Goal: Task Accomplishment & Management: Complete application form

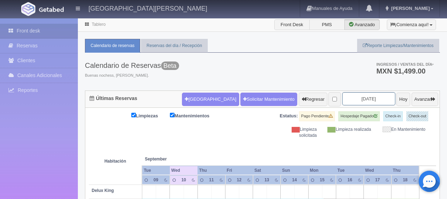
click at [359, 98] on input "[DATE]" at bounding box center [369, 98] width 53 height 13
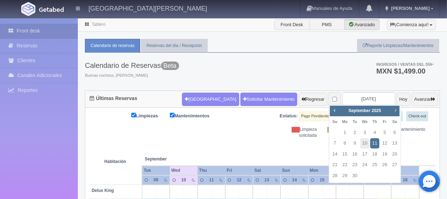
click at [395, 113] on span "Next" at bounding box center [396, 111] width 6 height 6
click at [384, 165] on link "24" at bounding box center [384, 165] width 9 height 10
type input "[DATE]"
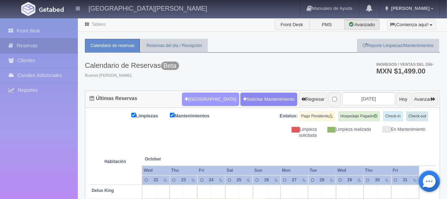
click at [197, 96] on button "[GEOGRAPHIC_DATA]" at bounding box center [210, 99] width 57 height 13
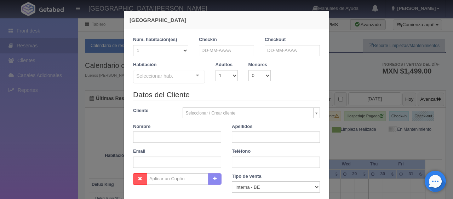
checkbox input "false"
click at [213, 47] on input "text" at bounding box center [226, 50] width 55 height 11
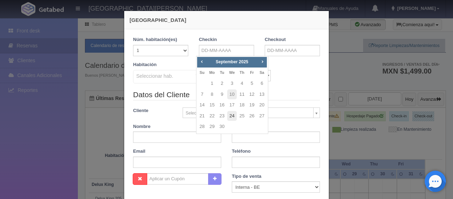
click at [234, 113] on link "24" at bounding box center [231, 116] width 9 height 10
type input "[DATE]"
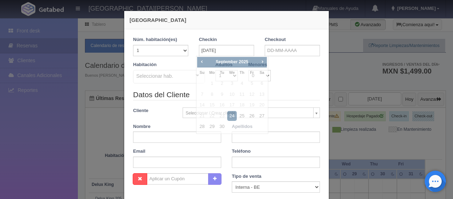
checkbox input "false"
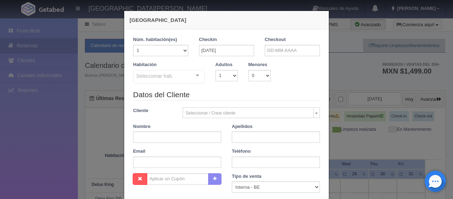
click at [276, 42] on label "Checkout" at bounding box center [275, 39] width 21 height 7
click at [275, 51] on input "text" at bounding box center [292, 50] width 55 height 11
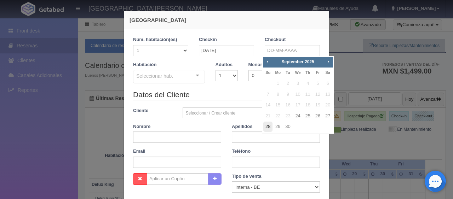
click at [271, 128] on link "28" at bounding box center [268, 127] width 9 height 10
type input "28-09-2025"
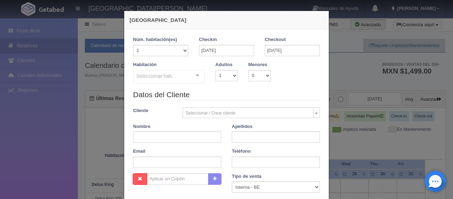
checkbox input "false"
click at [181, 54] on select "1 2 3 4 5 6 7 8 9 10 11 12 13 14 15 16 17 18 19 20" at bounding box center [160, 50] width 55 height 11
select select "4"
click at [133, 45] on select "1 2 3 4 5 6 7 8 9 10 11 12 13 14 15 16 17 18 19 20" at bounding box center [160, 50] width 55 height 11
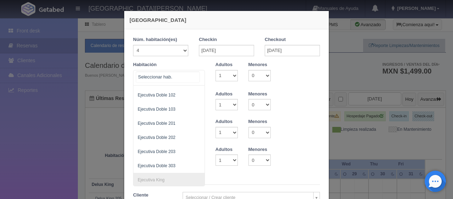
scroll to position [124, 0]
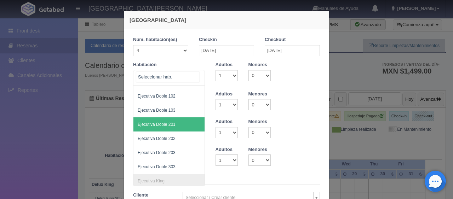
click at [174, 125] on span "Ejecutiva Doble 201" at bounding box center [193, 125] width 119 height 14
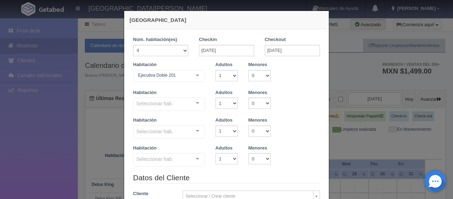
checkbox input "false"
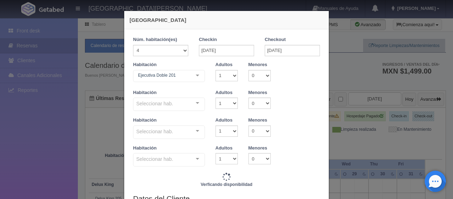
click at [194, 104] on div at bounding box center [198, 103] width 14 height 11
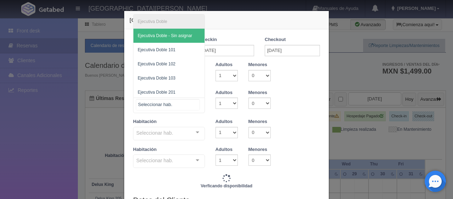
type input "20784.00"
checkbox input "false"
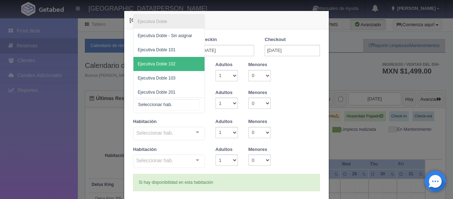
click at [182, 67] on span "Ejecutiva Doble 102" at bounding box center [169, 64] width 71 height 14
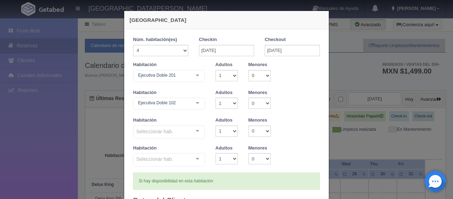
click at [191, 104] on div "Ejecutiva Doble 102 Ejecutiva Doble Ejecutiva Doble - Sin asignar Ejecutiva Dob…" at bounding box center [169, 105] width 72 height 14
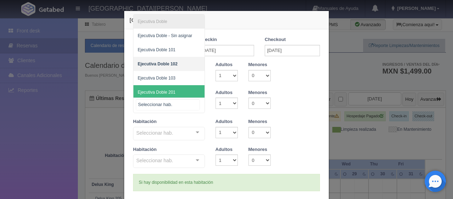
scroll to position [35, 0]
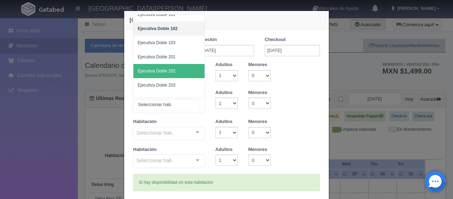
click at [180, 73] on span "Ejecutiva Doble 202" at bounding box center [169, 71] width 71 height 14
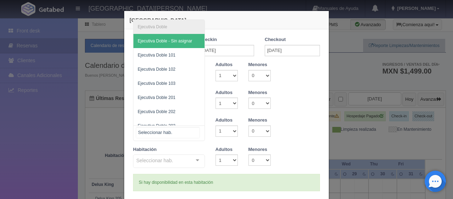
click at [193, 136] on div "Ejecutiva Doble Ejecutiva Doble - Sin asignar Ejecutiva Doble 101 Ejecutiva Dob…" at bounding box center [169, 134] width 72 height 16
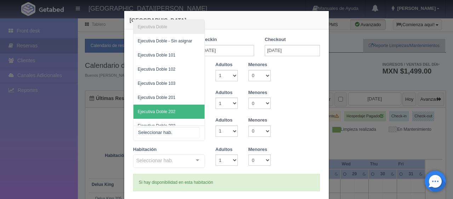
scroll to position [21, 0]
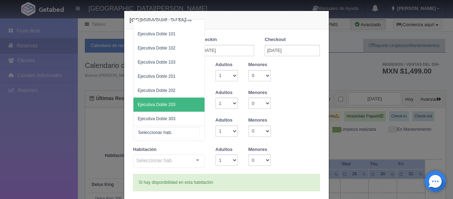
click at [179, 102] on span "Ejecutiva Doble 203" at bounding box center [169, 105] width 71 height 14
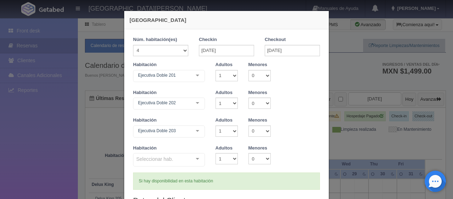
click at [194, 159] on div at bounding box center [198, 159] width 14 height 11
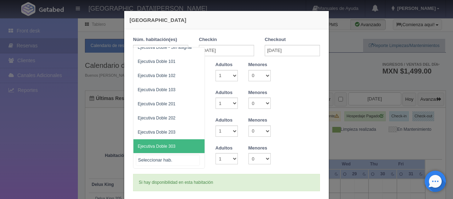
click at [178, 144] on span "Ejecutiva Doble 303" at bounding box center [169, 147] width 71 height 14
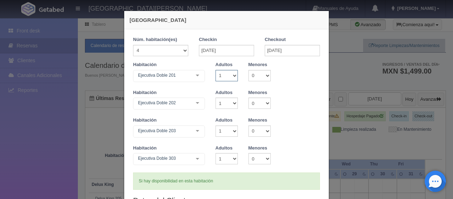
click at [233, 73] on select "1 2 3 4 5 6 7 8 9 10" at bounding box center [227, 75] width 22 height 11
select select "2"
click at [216, 70] on select "1 2 3 4 5 6 7 8 9 10" at bounding box center [227, 75] width 22 height 11
checkbox input "false"
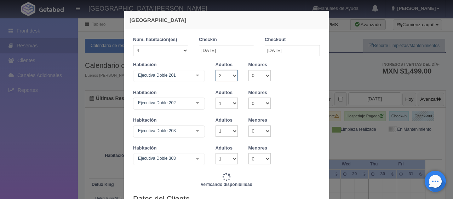
type input "21784.00"
checkbox input "false"
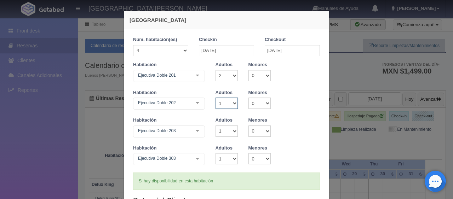
click at [231, 104] on select "1 2 3 4 5 6 7 8 9 10" at bounding box center [227, 103] width 22 height 11
select select "2"
click at [216, 98] on select "1 2 3 4 5 6 7 8 9 10" at bounding box center [227, 103] width 22 height 11
checkbox input "false"
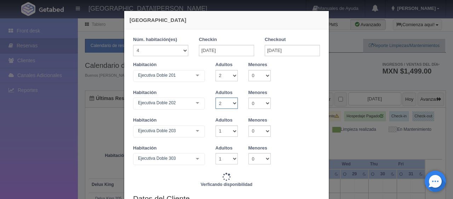
type input "22784.00"
checkbox input "false"
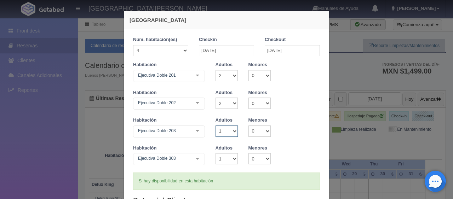
click at [227, 135] on select "1 2 3 4 5 6 7 8 9 10" at bounding box center [227, 131] width 22 height 11
select select "2"
click at [216, 126] on select "1 2 3 4 5 6 7 8 9 10" at bounding box center [227, 131] width 22 height 11
checkbox input "false"
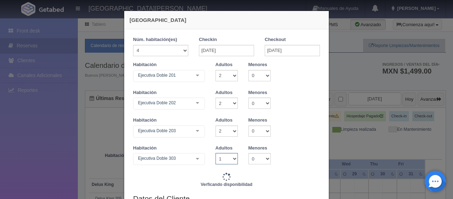
click at [232, 158] on select "1 2 3 4 5 6 7 8 9 10" at bounding box center [227, 158] width 22 height 11
type input "23784.00"
checkbox input "false"
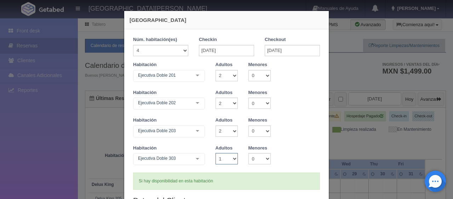
select select "2"
click at [216, 153] on select "1 2 3 4 5 6 7 8 9 10" at bounding box center [227, 158] width 22 height 11
checkbox input "false"
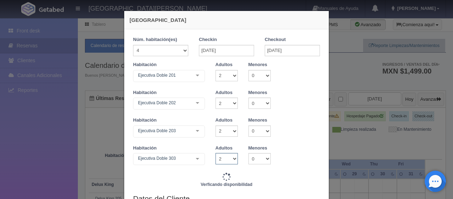
type input "24784.00"
checkbox input "false"
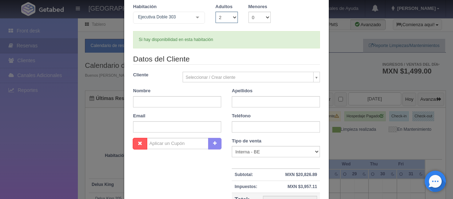
scroll to position [177, 0]
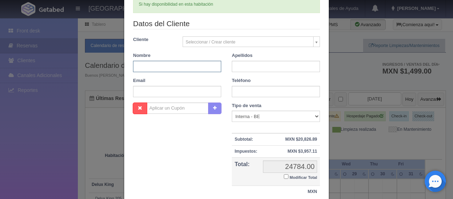
click at [193, 67] on input "text" at bounding box center [177, 66] width 88 height 11
type input "Sergio"
type input "Gutierrez Rueda"
click at [242, 93] on input "text" at bounding box center [276, 91] width 88 height 11
paste input "34 635 27 83 58"
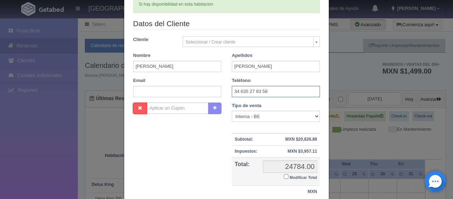
type input "34 635 27 83 58"
click at [269, 115] on select "Correo Electronico Interna - BE Llamada OTA Externa Otro WALK IN" at bounding box center [276, 116] width 88 height 11
select select "extota"
click at [232, 111] on select "Correo Electronico Interna - BE Llamada OTA Externa Otro WALK IN" at bounding box center [276, 116] width 88 height 11
click at [285, 177] on input "Modificar Total" at bounding box center [286, 177] width 5 height 5
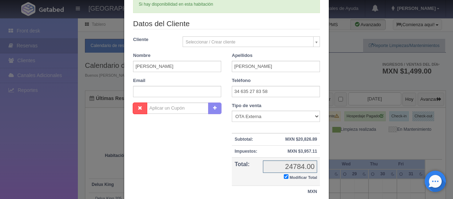
checkbox input "true"
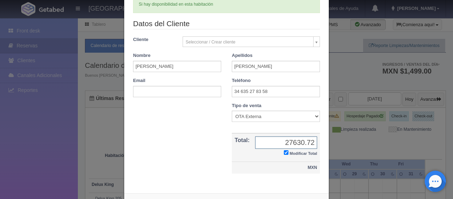
type input "27630.72"
click at [282, 172] on td "MXN" at bounding box center [276, 168] width 88 height 12
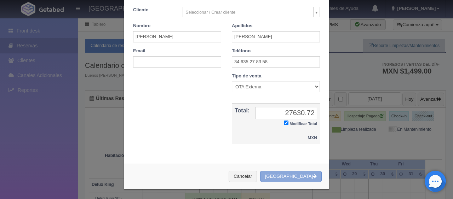
click at [282, 172] on button "[GEOGRAPHIC_DATA]" at bounding box center [291, 177] width 62 height 12
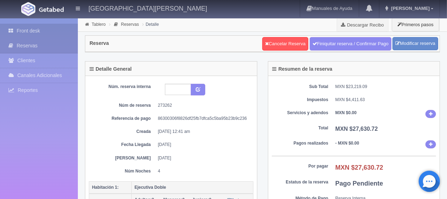
click at [30, 31] on link "Front desk" at bounding box center [39, 31] width 78 height 15
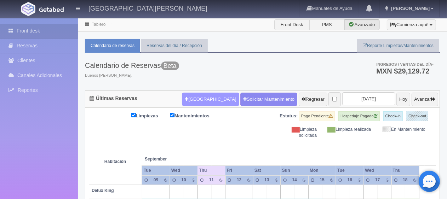
click at [207, 100] on button "[GEOGRAPHIC_DATA]" at bounding box center [210, 99] width 57 height 13
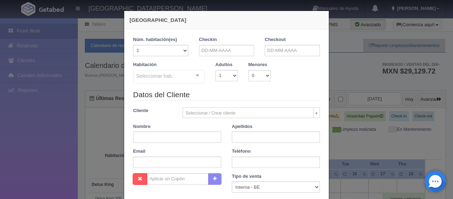
checkbox input "false"
click at [242, 52] on input "text" at bounding box center [226, 50] width 55 height 11
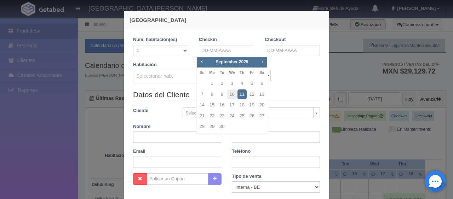
click at [264, 61] on span "Next" at bounding box center [263, 62] width 6 height 6
click at [249, 115] on link "24" at bounding box center [252, 116] width 9 height 10
type input "[DATE]"
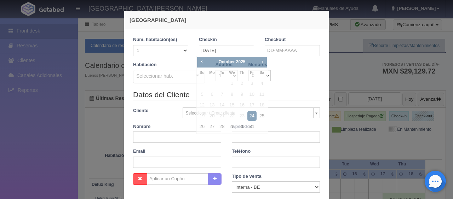
checkbox input "false"
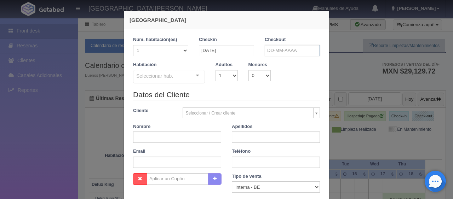
click at [276, 54] on input "text" at bounding box center [292, 50] width 55 height 11
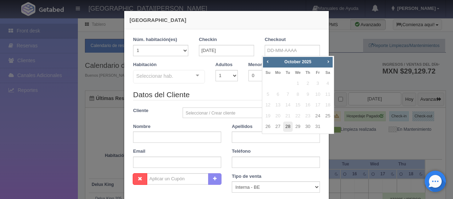
click at [287, 128] on link "28" at bounding box center [287, 127] width 9 height 10
type input "28-10-2025"
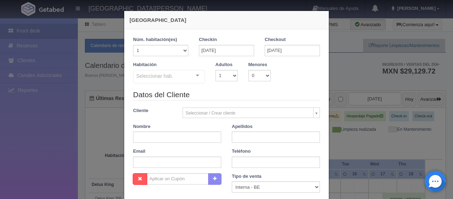
checkbox input "false"
click at [172, 55] on select "1 2 3 4 5 6 7 8 9 10 11 12 13 14 15 16 17 18 19 20" at bounding box center [160, 50] width 55 height 11
select select "2"
click at [133, 45] on select "1 2 3 4 5 6 7 8 9 10 11 12 13 14 15 16 17 18 19 20" at bounding box center [160, 50] width 55 height 11
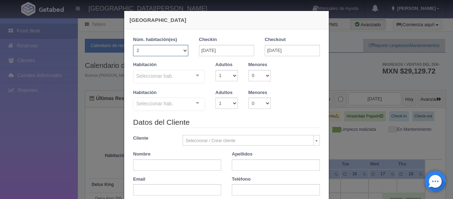
checkbox input "false"
click at [232, 76] on select "1 2 3 4 5 6 7 8 9 10" at bounding box center [227, 75] width 22 height 11
click at [198, 79] on div at bounding box center [198, 75] width 14 height 11
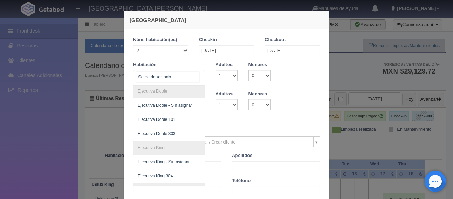
scroll to position [188, 0]
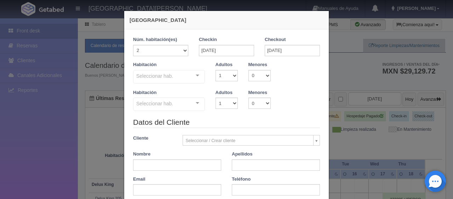
click at [219, 118] on legend "Datos del Cliente" at bounding box center [226, 122] width 187 height 11
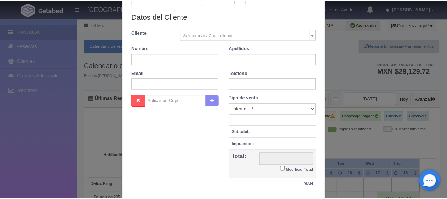
scroll to position [153, 0]
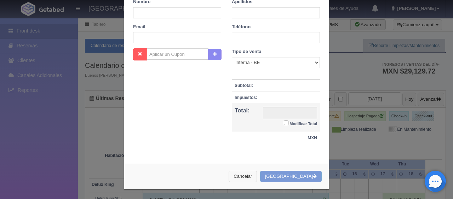
click at [257, 181] on button "Cancelar" at bounding box center [243, 177] width 28 height 12
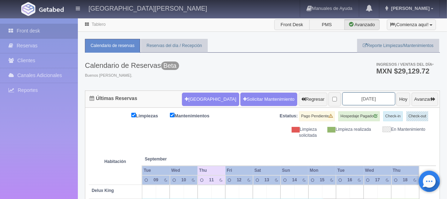
click at [352, 101] on input "2025-09-11" at bounding box center [369, 98] width 53 height 13
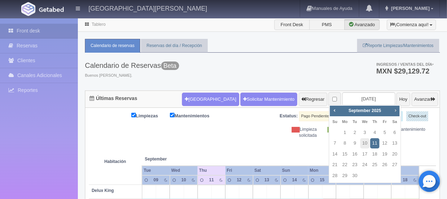
click at [397, 109] on span "Next" at bounding box center [396, 111] width 6 height 6
click at [393, 163] on link "25" at bounding box center [394, 165] width 9 height 10
type input "[DATE]"
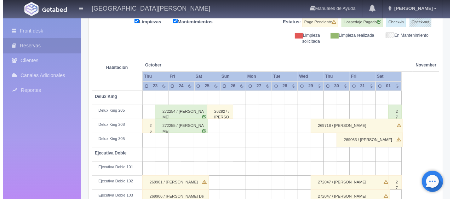
scroll to position [23, 0]
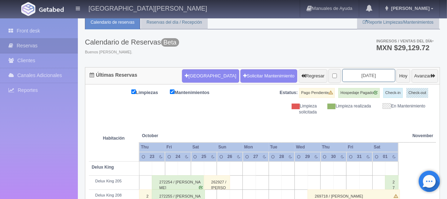
click at [347, 77] on input "[DATE]" at bounding box center [369, 75] width 53 height 13
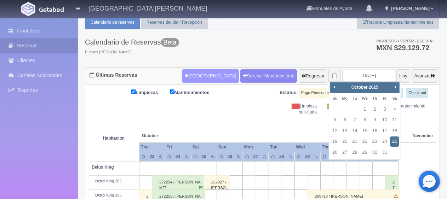
click at [200, 79] on button "[GEOGRAPHIC_DATA]" at bounding box center [210, 75] width 57 height 13
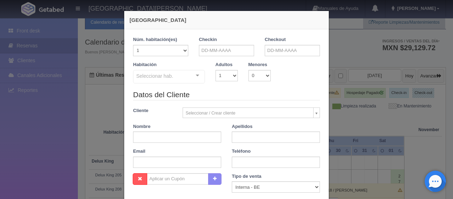
checkbox input "false"
click at [228, 53] on input "text" at bounding box center [226, 50] width 55 height 11
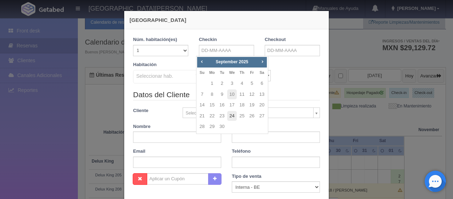
click at [231, 117] on link "24" at bounding box center [231, 116] width 9 height 10
type input "24-09-2025"
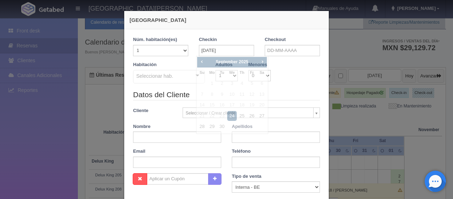
checkbox input "false"
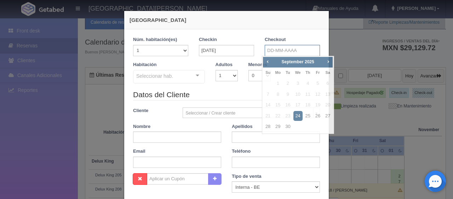
click at [278, 50] on input "text" at bounding box center [292, 50] width 55 height 11
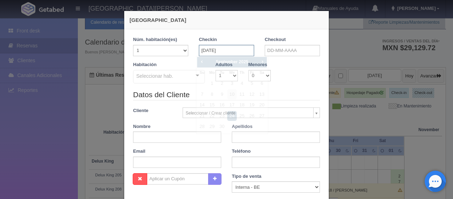
click at [230, 55] on input "[DATE]" at bounding box center [226, 50] width 55 height 11
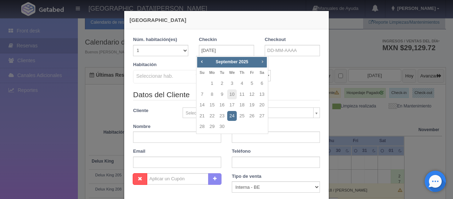
click at [264, 60] on span "Next" at bounding box center [263, 62] width 6 height 6
click at [249, 115] on link "24" at bounding box center [252, 116] width 9 height 10
type input "24-10-2025"
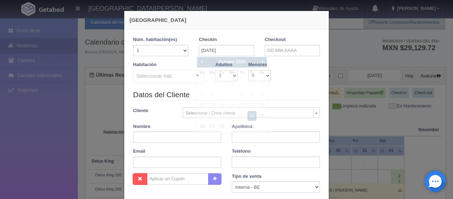
checkbox input "false"
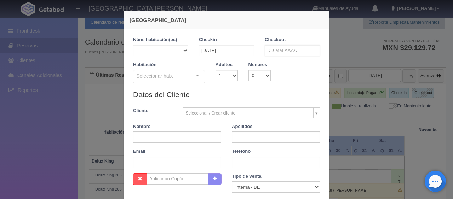
click at [275, 53] on input "text" at bounding box center [292, 50] width 55 height 11
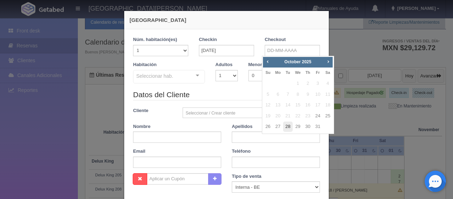
click at [285, 126] on link "28" at bounding box center [287, 127] width 9 height 10
type input "28-10-2025"
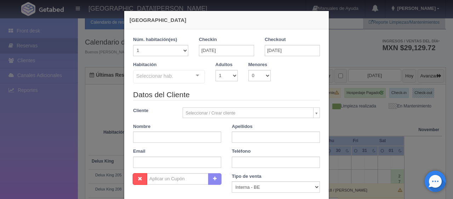
checkbox input "false"
click at [183, 49] on select "1 2 3 4 5 6 7 8 9 10 11 12 13 14 15 16 17 18 19 20" at bounding box center [160, 50] width 55 height 11
select select "2"
click at [133, 45] on select "1 2 3 4 5 6 7 8 9 10 11 12 13 14 15 16 17 18 19 20" at bounding box center [160, 50] width 55 height 11
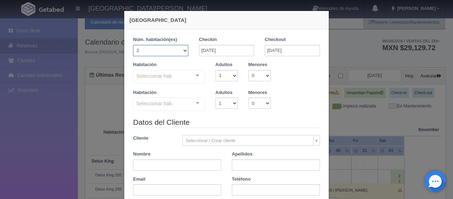
checkbox input "false"
click at [198, 77] on div at bounding box center [198, 75] width 14 height 11
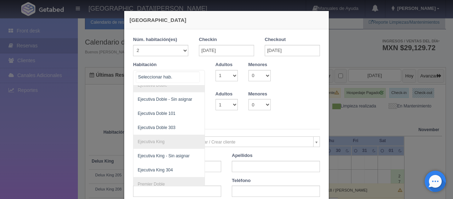
scroll to position [170, 0]
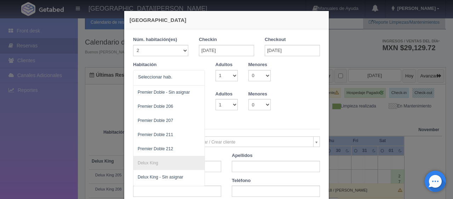
click at [209, 119] on legend "Datos del Cliente" at bounding box center [226, 124] width 187 height 11
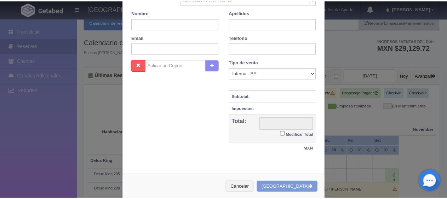
scroll to position [153, 0]
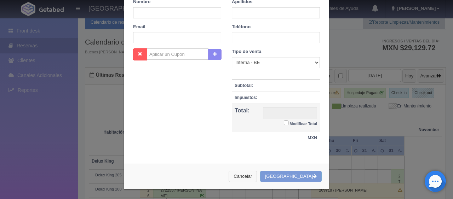
click at [257, 179] on button "Cancelar" at bounding box center [243, 177] width 28 height 12
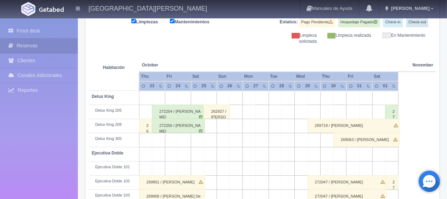
scroll to position [59, 0]
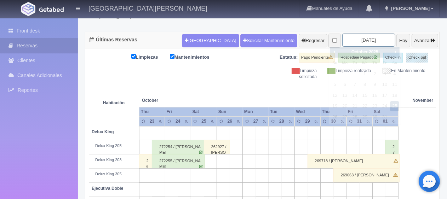
click at [361, 35] on input "2025-10-25" at bounding box center [369, 40] width 53 height 13
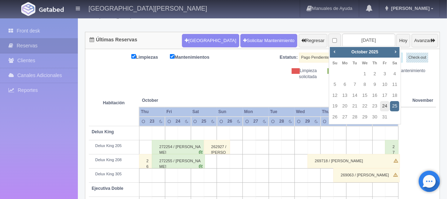
click at [381, 109] on link "24" at bounding box center [384, 106] width 9 height 10
type input "[DATE]"
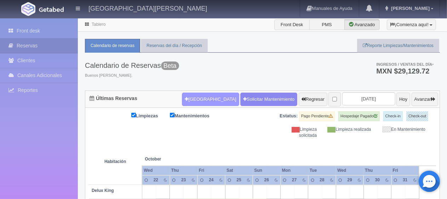
click at [196, 101] on button "[GEOGRAPHIC_DATA]" at bounding box center [210, 99] width 57 height 13
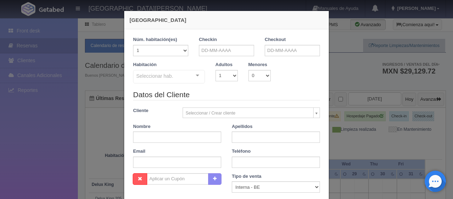
checkbox input "false"
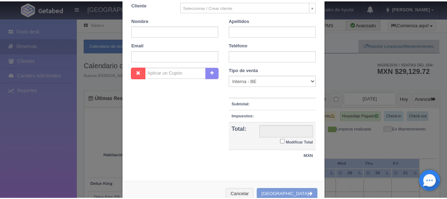
scroll to position [125, 0]
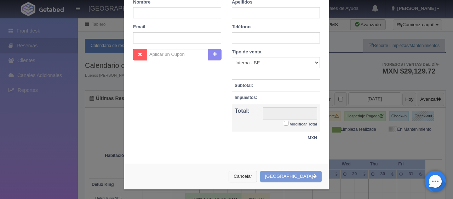
click at [253, 176] on button "Cancelar" at bounding box center [243, 177] width 28 height 12
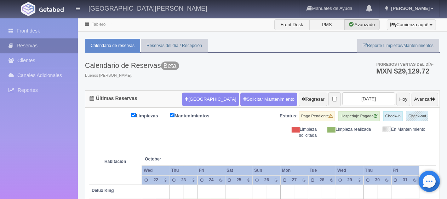
click at [48, 41] on link "Reservas" at bounding box center [39, 46] width 78 height 15
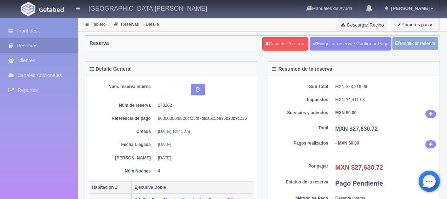
click at [400, 45] on link "Modificar reserva" at bounding box center [416, 43] width 46 height 13
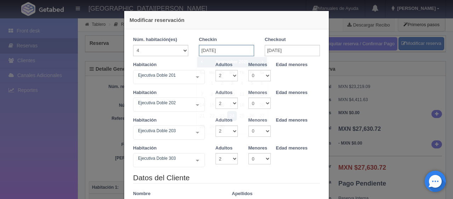
click at [233, 49] on input "[DATE]" at bounding box center [226, 50] width 55 height 11
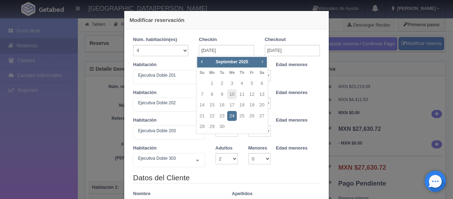
click at [262, 63] on span "Next" at bounding box center [263, 62] width 6 height 6
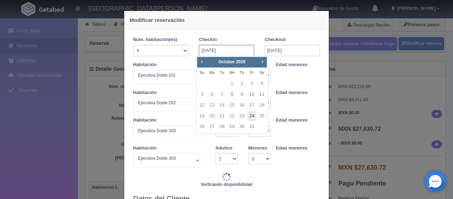
type input "24784.00"
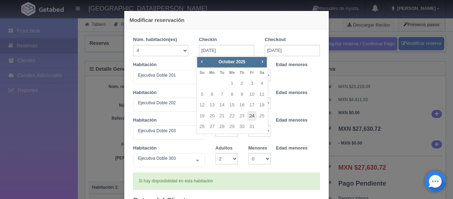
click at [251, 116] on link "24" at bounding box center [252, 116] width 9 height 10
type input "[DATE]"
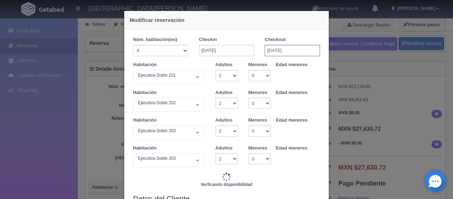
click at [283, 51] on input "[DATE]" at bounding box center [292, 50] width 55 height 11
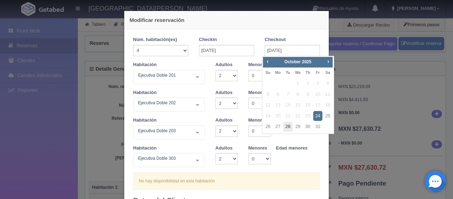
click at [288, 129] on link "28" at bounding box center [287, 127] width 9 height 10
type input "[DATE]"
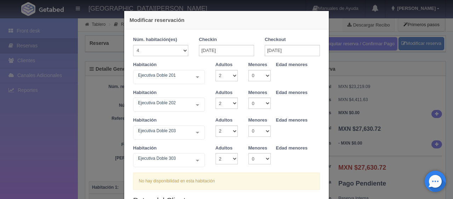
checkbox input "false"
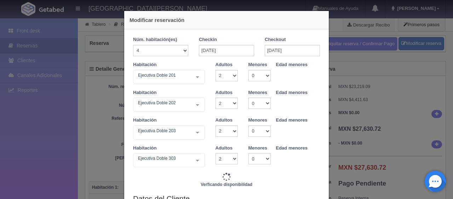
type input "24784.00"
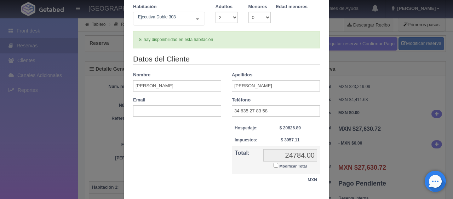
scroll to position [177, 0]
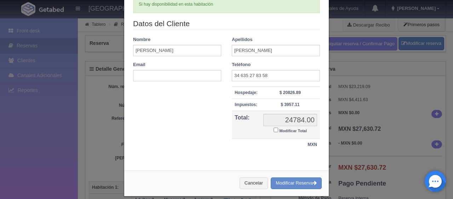
click at [274, 129] on input "Modificar Total" at bounding box center [276, 130] width 5 height 5
checkbox input "true"
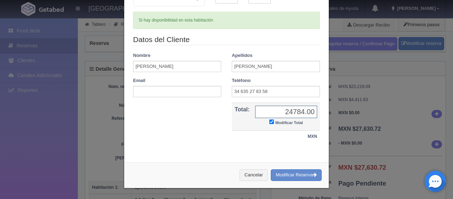
scroll to position [160, 0]
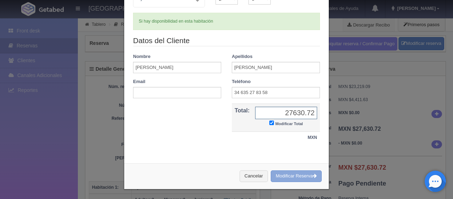
type input "27630.72"
click at [285, 173] on button "Modificar Reserva" at bounding box center [296, 177] width 51 height 12
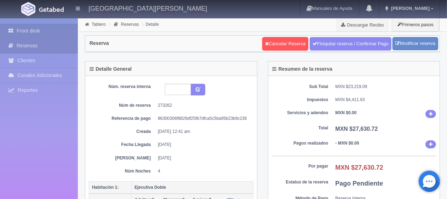
click at [51, 30] on link "Front desk" at bounding box center [39, 31] width 78 height 15
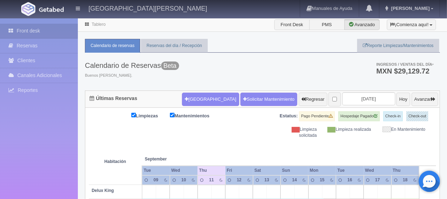
click at [370, 102] on input "[DATE]" at bounding box center [369, 98] width 53 height 13
click at [329, 72] on div "Calendario de Reservas Beta Buenos [PERSON_NAME]. Ingresos / Ventas del día * M…" at bounding box center [262, 72] width 355 height 38
click at [343, 95] on input "[DATE]" at bounding box center [369, 98] width 53 height 13
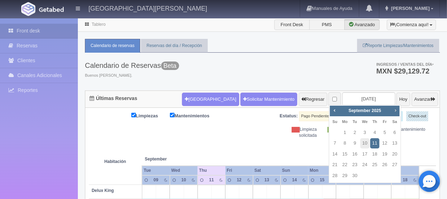
click at [395, 111] on span "Next" at bounding box center [396, 111] width 6 height 6
click at [385, 165] on link "24" at bounding box center [384, 165] width 9 height 10
type input "[DATE]"
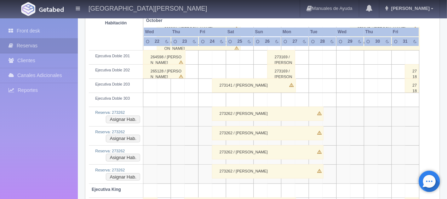
scroll to position [283, 0]
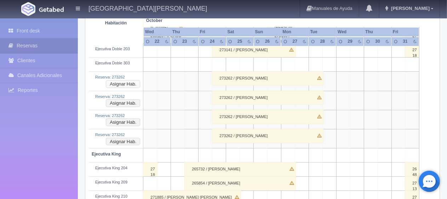
click at [135, 80] on button "Asignar Hab." at bounding box center [123, 84] width 34 height 8
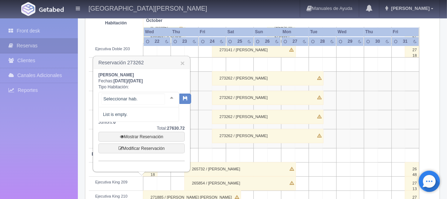
click at [160, 96] on div "No elements found. Consider changing the search query. List is empty." at bounding box center [138, 100] width 81 height 16
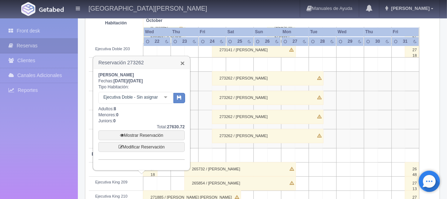
click at [183, 65] on link "×" at bounding box center [183, 63] width 4 height 7
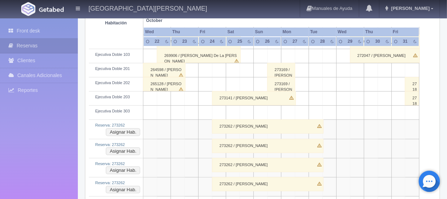
scroll to position [200, 0]
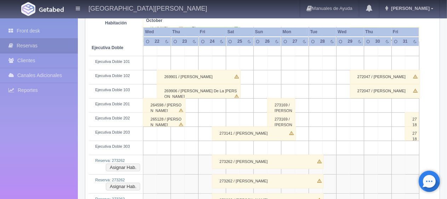
click at [210, 87] on div "269906 / María De La Cruz Rodríguez" at bounding box center [199, 91] width 84 height 14
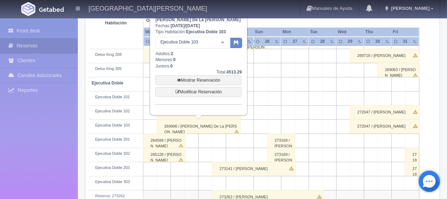
scroll to position [129, 0]
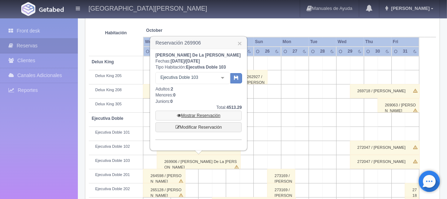
click at [208, 114] on link "Mostrar Reservación" at bounding box center [198, 116] width 86 height 10
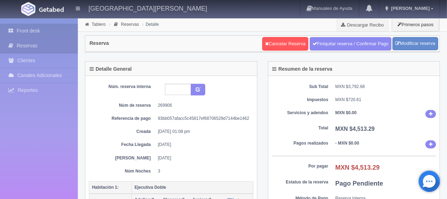
click at [53, 32] on link "Front desk" at bounding box center [39, 31] width 78 height 15
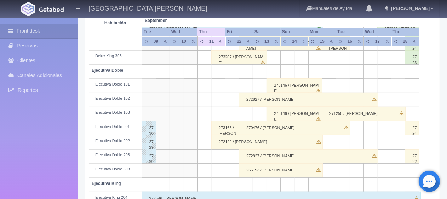
scroll to position [35, 0]
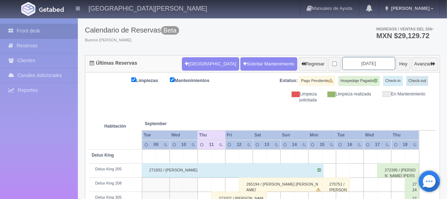
click at [349, 61] on input "[DATE]" at bounding box center [369, 63] width 53 height 13
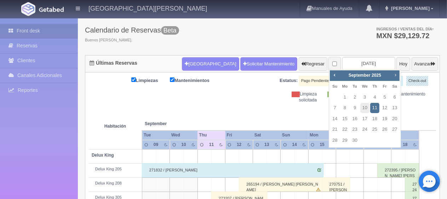
click at [394, 77] on span "Next" at bounding box center [396, 75] width 6 height 6
click at [385, 129] on link "24" at bounding box center [384, 130] width 9 height 10
type input "[DATE]"
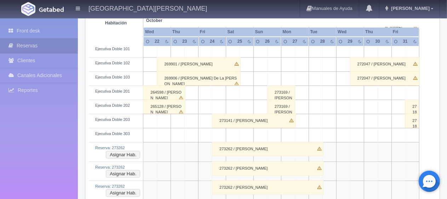
scroll to position [248, 0]
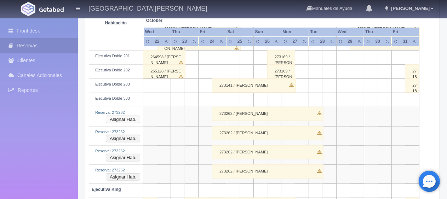
click at [133, 119] on button "Asignar Hab." at bounding box center [123, 120] width 34 height 8
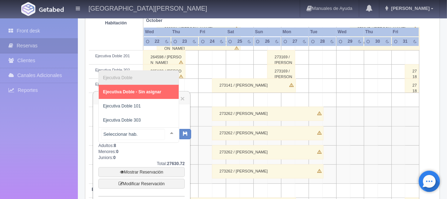
click at [165, 132] on div at bounding box center [172, 133] width 14 height 11
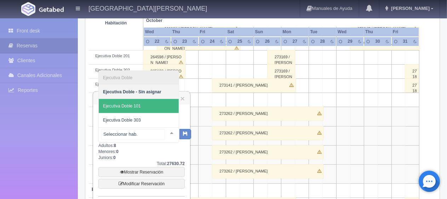
click at [144, 107] on span "Ejecutiva Doble 101" at bounding box center [139, 106] width 80 height 14
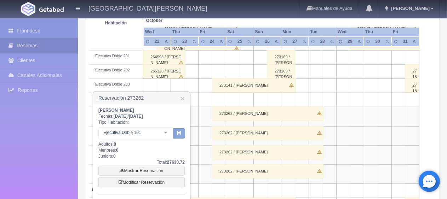
click at [182, 132] on button "button" at bounding box center [180, 134] width 12 height 11
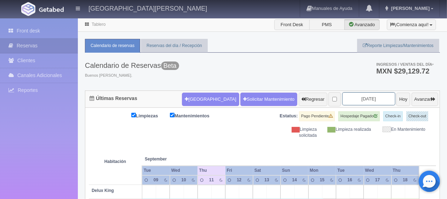
click at [346, 97] on input "2025-09-11" at bounding box center [369, 98] width 53 height 13
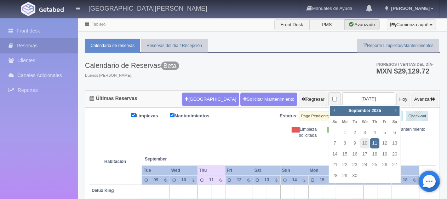
click at [396, 110] on span "Next" at bounding box center [396, 111] width 6 height 6
click at [383, 165] on link "24" at bounding box center [384, 165] width 9 height 10
type input "[DATE]"
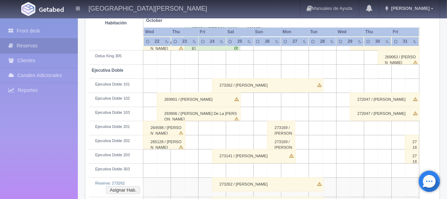
scroll to position [213, 0]
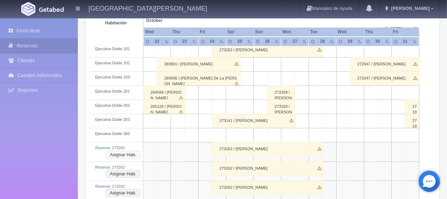
click at [130, 154] on button "Asignar Hab." at bounding box center [123, 155] width 34 height 8
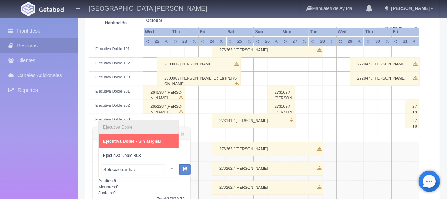
click at [167, 172] on div at bounding box center [172, 168] width 14 height 11
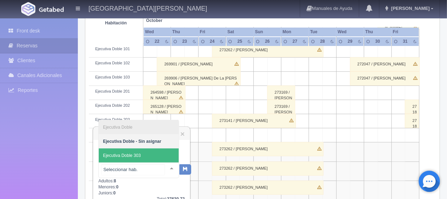
click at [154, 159] on span "Ejecutiva Doble 303" at bounding box center [139, 156] width 80 height 14
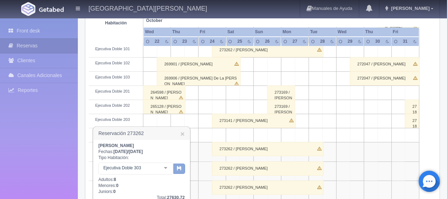
click at [177, 169] on icon "button" at bounding box center [179, 168] width 5 height 5
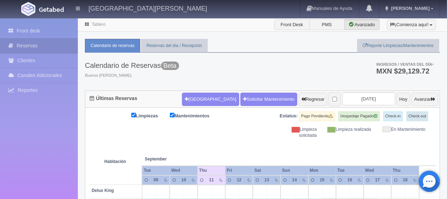
scroll to position [35, 0]
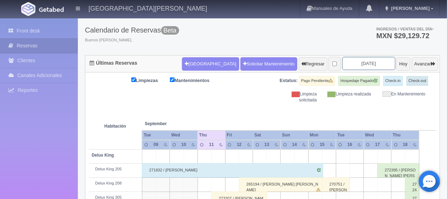
click at [358, 64] on input "2025-09-11" at bounding box center [369, 63] width 53 height 13
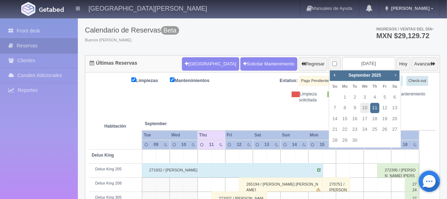
click at [393, 77] on span "Next" at bounding box center [396, 75] width 6 height 6
click at [381, 130] on link "24" at bounding box center [384, 130] width 9 height 10
type input "[DATE]"
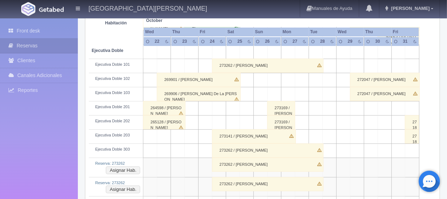
scroll to position [232, 0]
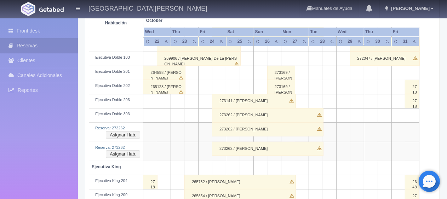
click at [113, 138] on td "Reserva: 273262 Asignar Hab." at bounding box center [116, 132] width 55 height 19
click at [113, 134] on button "Asignar Hab." at bounding box center [123, 135] width 34 height 8
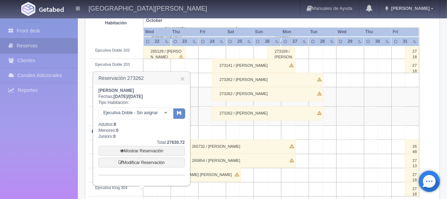
scroll to position [303, 0]
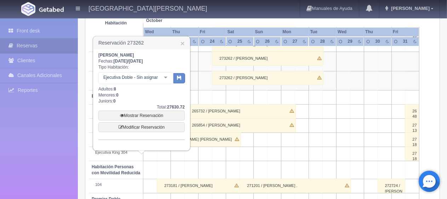
click at [169, 79] on div at bounding box center [166, 78] width 14 height 11
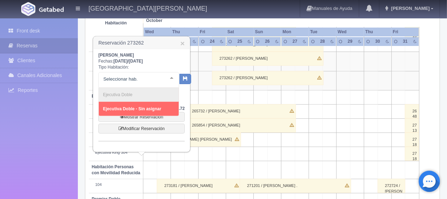
click at [169, 79] on div at bounding box center [172, 78] width 14 height 11
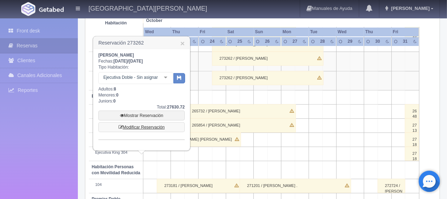
click at [154, 128] on link "Modificar Reservación" at bounding box center [141, 128] width 86 height 10
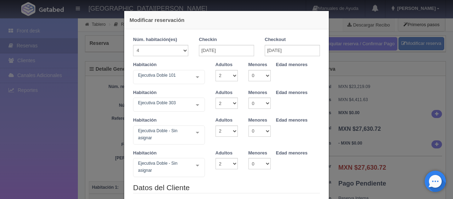
select select "2"
click at [230, 130] on select "1 2 3 4 5 6 7 8 9 10" at bounding box center [227, 131] width 22 height 11
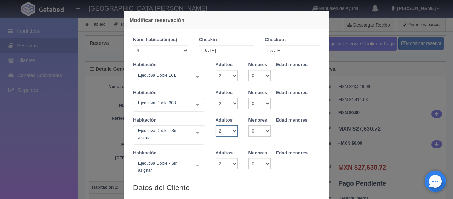
click at [230, 130] on select "1 2 3 4 5 6 7 8 9 10" at bounding box center [227, 131] width 22 height 11
click at [182, 52] on select "1 2 3 4 5 6 7 8 9 10 11 12 13 14 15 16 17 18 19 20" at bounding box center [160, 50] width 55 height 11
select select "2"
click at [133, 45] on select "1 2 3 4 5 6 7 8 9 10 11 12 13 14 15 16 17 18 19 20" at bounding box center [160, 50] width 55 height 11
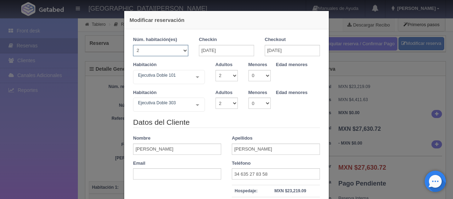
checkbox input "false"
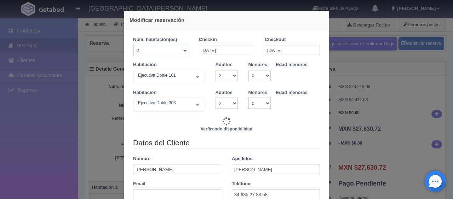
type input "12392.00"
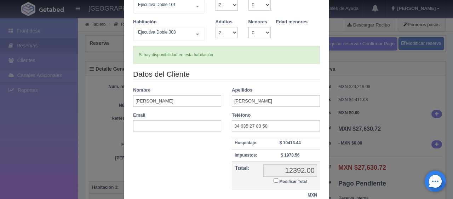
scroll to position [106, 0]
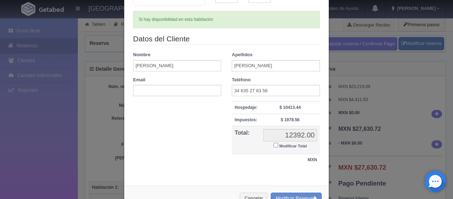
click at [274, 146] on input "Modificar Total" at bounding box center [276, 145] width 5 height 5
checkbox input "true"
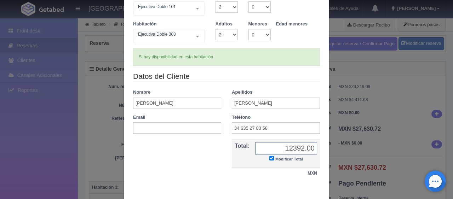
scroll to position [33, 0]
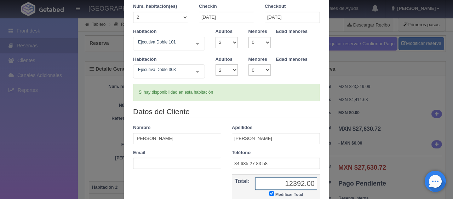
click at [256, 189] on input "12392.00" at bounding box center [286, 184] width 62 height 12
drag, startPoint x: 281, startPoint y: 185, endPoint x: 317, endPoint y: 188, distance: 35.6
click at [317, 188] on td "12392.00 12392.00 Modificar Total" at bounding box center [287, 189] width 68 height 28
type input "13815.36"
click at [210, 183] on div "Datos del Cliente Nombre Sergio Apellidos Gutierrez Rueda Email Teléfono 34 635…" at bounding box center [227, 165] width 198 height 116
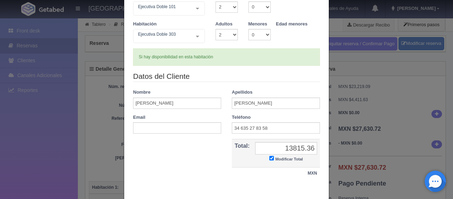
scroll to position [104, 0]
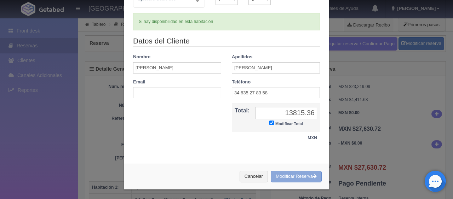
click at [282, 174] on button "Modificar Reserva" at bounding box center [296, 177] width 51 height 12
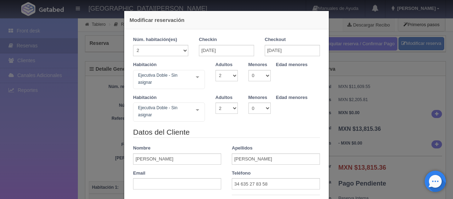
select select "2"
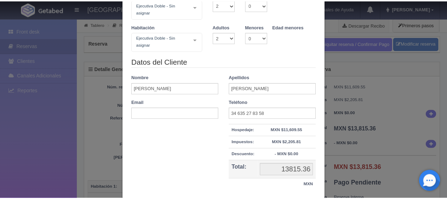
scroll to position [118, 0]
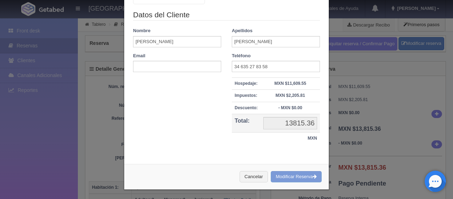
click at [92, 157] on div "Modificar reservación Núm. habitación(es) 1 2 3 4 5 6 7 8 9 10 11 12 13 14 15 1…" at bounding box center [226, 99] width 453 height 199
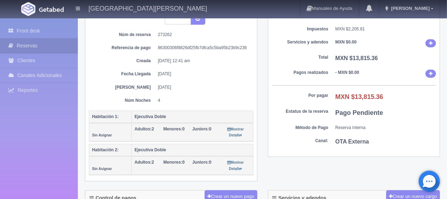
scroll to position [0, 0]
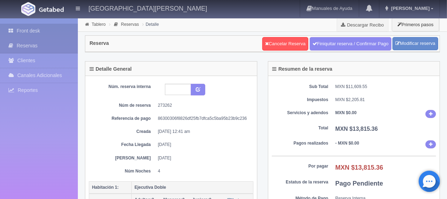
click at [12, 29] on icon at bounding box center [13, 30] width 8 height 7
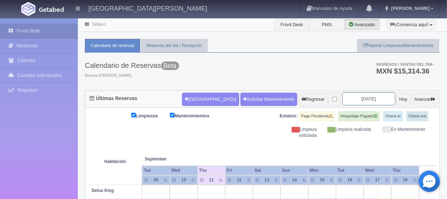
click at [346, 97] on input "[DATE]" at bounding box center [369, 98] width 53 height 13
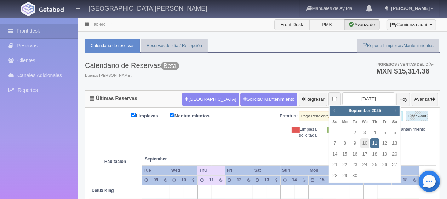
click at [395, 113] on span "Next" at bounding box center [396, 111] width 6 height 6
click at [383, 167] on link "24" at bounding box center [384, 165] width 9 height 10
type input "[DATE]"
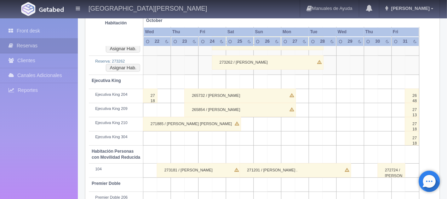
scroll to position [248, 0]
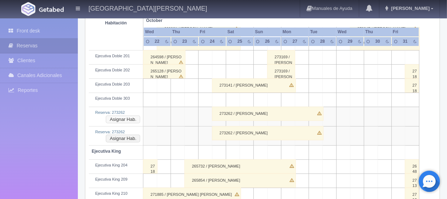
click at [128, 117] on button "Asignar Hab." at bounding box center [123, 120] width 34 height 8
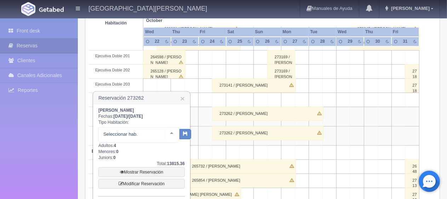
click at [166, 132] on div at bounding box center [172, 133] width 14 height 11
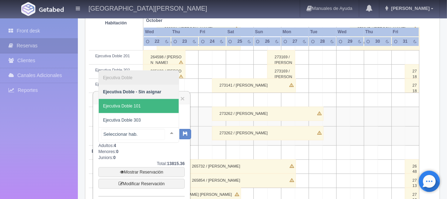
click at [153, 107] on span "Ejecutiva Doble 101" at bounding box center [139, 106] width 80 height 14
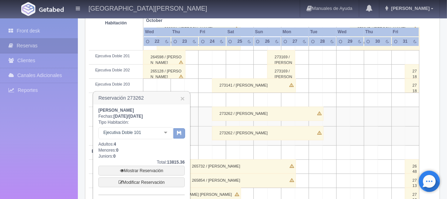
click at [178, 134] on icon "button" at bounding box center [179, 133] width 5 height 5
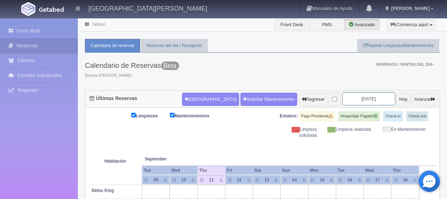
click at [345, 102] on input "[DATE]" at bounding box center [369, 98] width 53 height 13
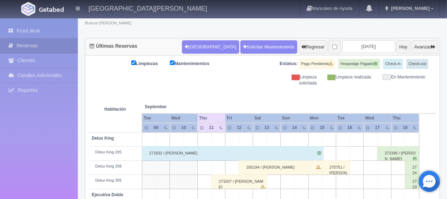
scroll to position [52, 0]
click at [367, 47] on input "[DATE]" at bounding box center [369, 46] width 53 height 13
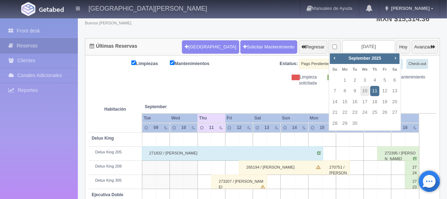
click at [395, 62] on div "Prev Next [DATE]" at bounding box center [365, 58] width 70 height 11
click at [395, 58] on span "Next" at bounding box center [396, 58] width 6 height 6
click at [384, 112] on link "24" at bounding box center [384, 113] width 9 height 10
type input "2025-10-24"
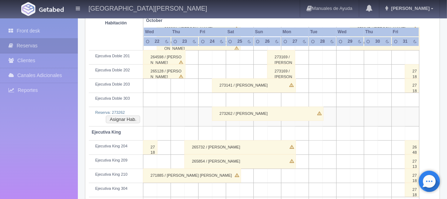
scroll to position [248, 0]
click at [135, 118] on button "Asignar Hab." at bounding box center [123, 120] width 34 height 8
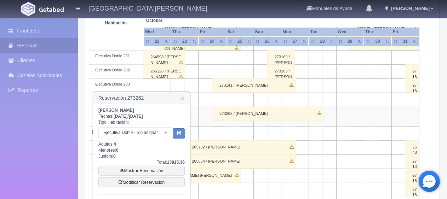
click at [166, 132] on div at bounding box center [166, 133] width 14 height 11
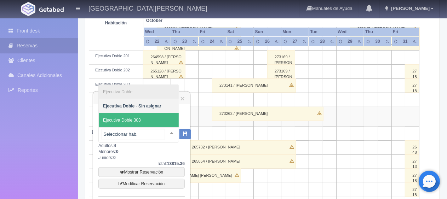
click at [156, 118] on span "Ejecutiva Doble 303" at bounding box center [139, 120] width 80 height 14
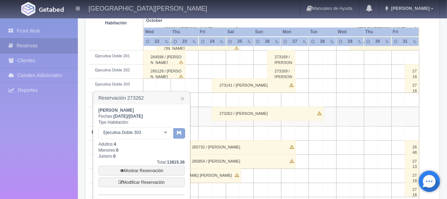
click at [178, 132] on icon "button" at bounding box center [179, 133] width 5 height 5
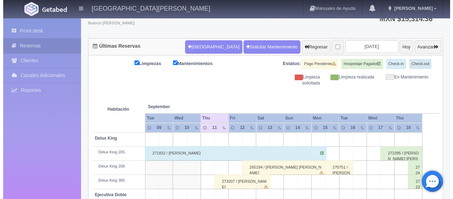
scroll to position [52, 0]
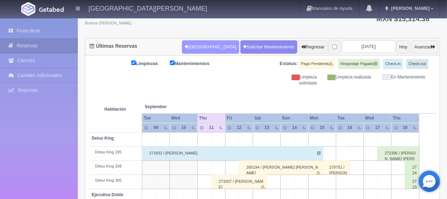
click at [208, 49] on button "Nueva Reserva" at bounding box center [210, 46] width 57 height 13
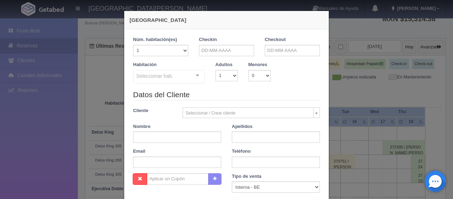
checkbox input "false"
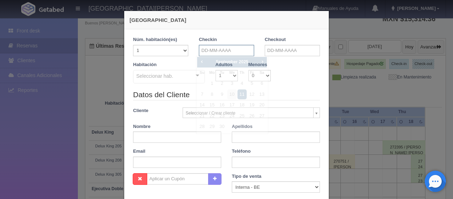
click at [241, 47] on input "text" at bounding box center [226, 50] width 55 height 11
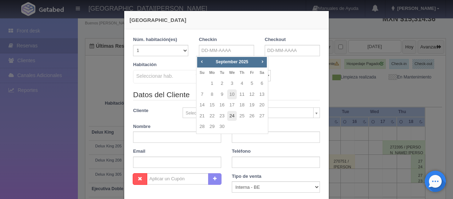
click at [234, 117] on link "24" at bounding box center [231, 116] width 9 height 10
type input "24-09-2025"
checkbox input "false"
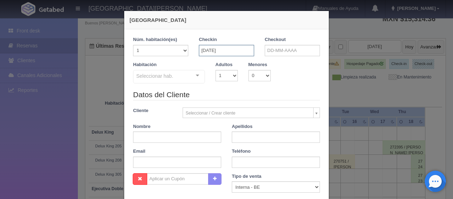
click at [229, 52] on input "24-09-2025" at bounding box center [226, 50] width 55 height 11
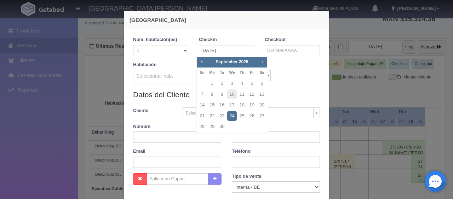
click at [262, 62] on span "Next" at bounding box center [263, 62] width 6 height 6
click at [253, 118] on link "24" at bounding box center [252, 116] width 9 height 10
type input "[DATE]"
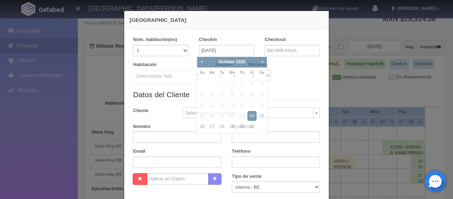
checkbox input "false"
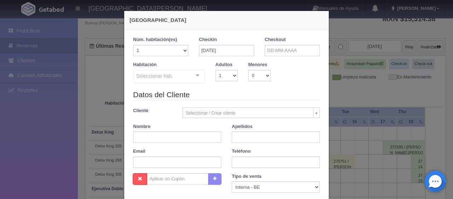
click at [287, 39] on div "Checkout" at bounding box center [292, 46] width 55 height 20
click at [286, 53] on input "text" at bounding box center [292, 50] width 55 height 11
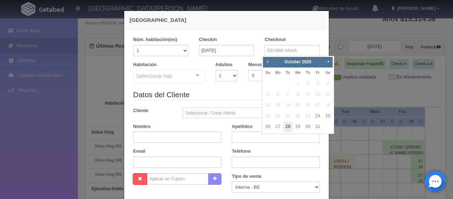
click at [292, 129] on link "28" at bounding box center [287, 127] width 9 height 10
type input "[DATE]"
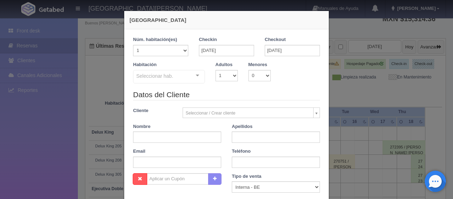
checkbox input "false"
click at [179, 50] on select "1 2 3 4 5 6 7 8 9 10 11 12 13 14 15 16 17 18 19 20" at bounding box center [160, 50] width 55 height 11
select select "2"
click at [133, 45] on select "1 2 3 4 5 6 7 8 9 10 11 12 13 14 15 16 17 18 19 20" at bounding box center [160, 50] width 55 height 11
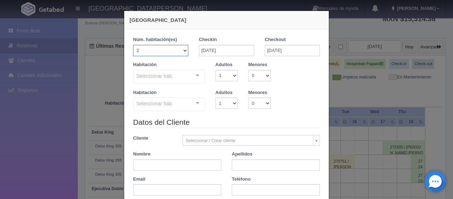
checkbox input "false"
click at [177, 76] on div "Seleccionar hab." at bounding box center [169, 76] width 72 height 13
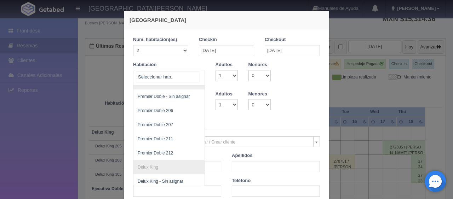
scroll to position [133, 0]
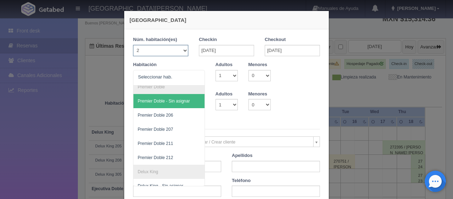
click at [182, 50] on select "1 2 3 4 5 6 7 8 9 10 11 12 13 14 15 16 17 18 19 20" at bounding box center [160, 50] width 55 height 11
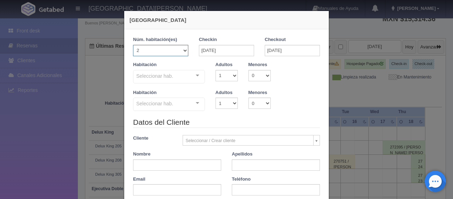
select select "4"
click at [133, 45] on select "1 2 3 4 5 6 7 8 9 10 11 12 13 14 15 16 17 18 19 20" at bounding box center [160, 50] width 55 height 11
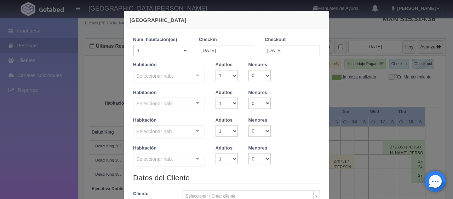
checkbox input "false"
click at [232, 76] on select "1 2 3 4 5 6 7 8 9 10" at bounding box center [227, 75] width 22 height 11
select select "3"
click at [216, 70] on select "1 2 3 4 5 6 7 8 9 10" at bounding box center [227, 75] width 22 height 11
checkbox input "false"
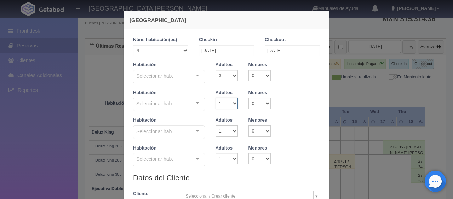
click at [232, 103] on select "1 2 3 4 5 6 7 8 9 10" at bounding box center [227, 103] width 22 height 11
select select "2"
click at [216, 98] on select "1 2 3 4 5 6 7 8 9 10" at bounding box center [227, 103] width 22 height 11
checkbox input "false"
click at [231, 130] on select "1 2 3 4 5 6 7 8 9 10" at bounding box center [227, 131] width 22 height 11
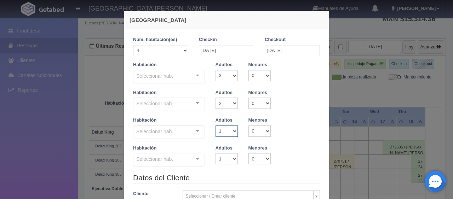
select select "2"
click at [216, 126] on select "1 2 3 4 5 6 7 8 9 10" at bounding box center [227, 131] width 22 height 11
checkbox input "false"
click at [233, 159] on select "1 2 3 4 5 6 7 8 9 10" at bounding box center [227, 158] width 22 height 11
select select "2"
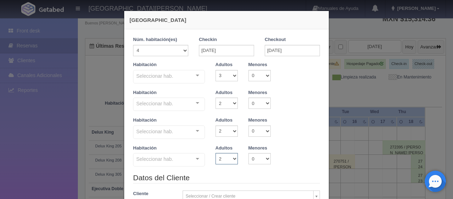
click at [216, 153] on select "1 2 3 4 5 6 7 8 9 10" at bounding box center [227, 158] width 22 height 11
click at [195, 78] on div at bounding box center [198, 75] width 14 height 11
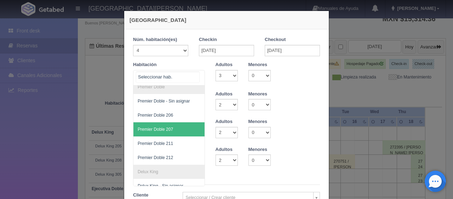
click at [176, 131] on span "Premier Doble 207" at bounding box center [193, 130] width 119 height 14
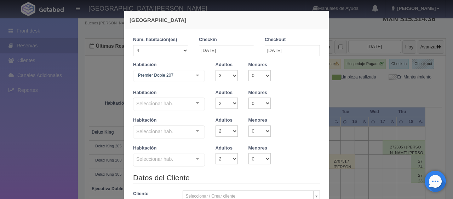
checkbox input "false"
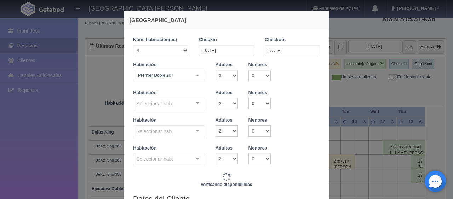
type input "27384.00"
checkbox input "false"
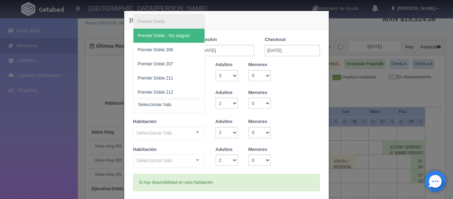
click at [196, 105] on div at bounding box center [198, 103] width 14 height 11
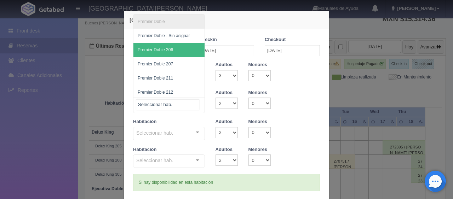
click at [176, 49] on span "Premier Doble 206" at bounding box center [169, 50] width 71 height 14
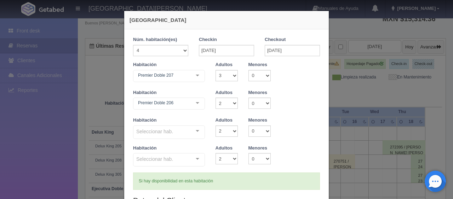
click at [197, 129] on div at bounding box center [198, 131] width 14 height 11
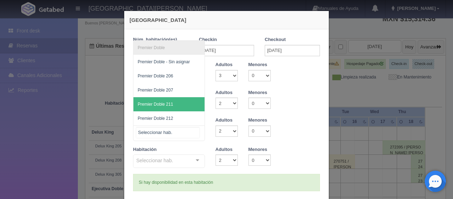
click at [182, 106] on span "Premier Doble 211" at bounding box center [169, 104] width 71 height 14
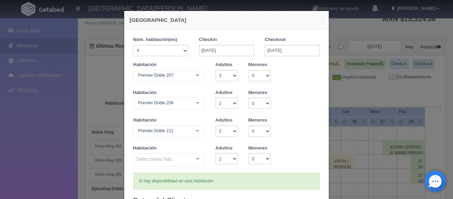
click at [195, 158] on div at bounding box center [198, 159] width 14 height 11
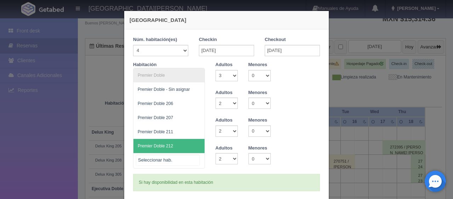
click at [186, 144] on span "Premier Doble 212" at bounding box center [169, 146] width 71 height 14
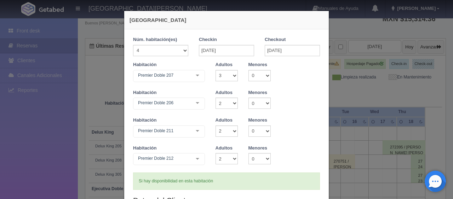
click at [290, 127] on div "Habitación Premier Doble 211 Premier Doble Premier Doble - Sin asignar Premier …" at bounding box center [227, 131] width 198 height 28
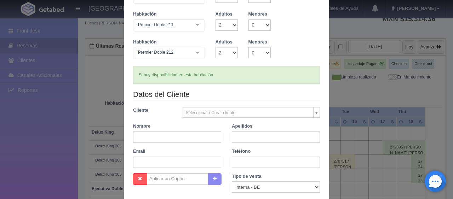
scroll to position [142, 0]
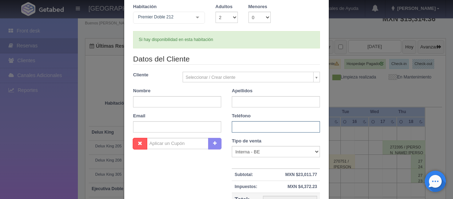
click at [252, 128] on input "text" at bounding box center [276, 126] width 88 height 11
paste input "34 635 27 83 58"
type input "34 635 27 83 58"
click at [240, 149] on select "Correo Electronico Interna - BE Llamada OTA Externa Otro WALK IN" at bounding box center [276, 151] width 88 height 11
select select "extota"
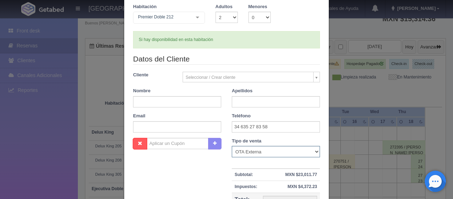
click at [232, 146] on select "Correo Electronico Interna - BE Llamada OTA Externa Otro WALK IN" at bounding box center [276, 151] width 88 height 11
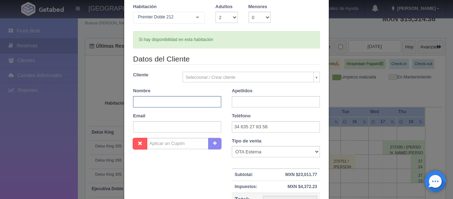
click at [187, 103] on input "text" at bounding box center [177, 101] width 88 height 11
type input "Sergio"
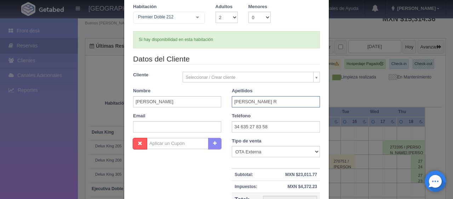
type input "Gutierrez Rueda"
click at [214, 181] on div "Nombre Cupón : Descuentos : Tipo de venta Correo Electronico Interna - BE Llama…" at bounding box center [227, 189] width 198 height 103
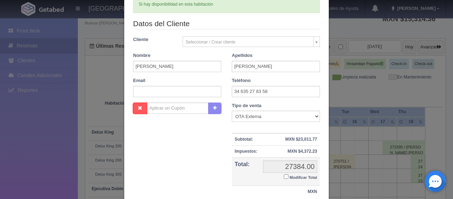
scroll to position [213, 0]
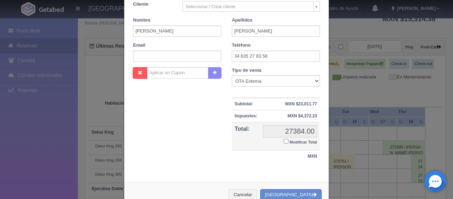
click at [284, 141] on input "Modificar Total" at bounding box center [286, 141] width 5 height 5
checkbox input "true"
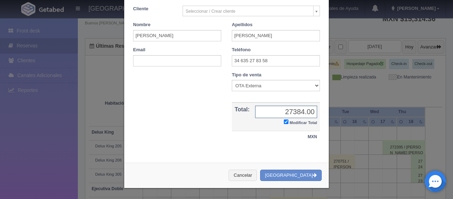
scroll to position [207, 0]
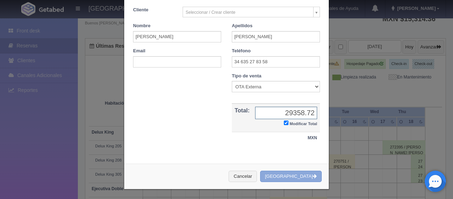
type input "29358.72"
click at [297, 176] on button "[GEOGRAPHIC_DATA]" at bounding box center [291, 177] width 62 height 12
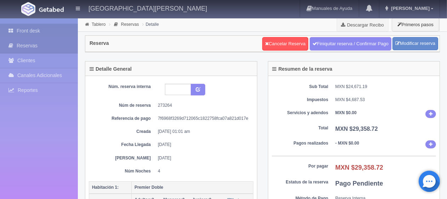
click at [32, 28] on link "Front desk" at bounding box center [39, 31] width 78 height 15
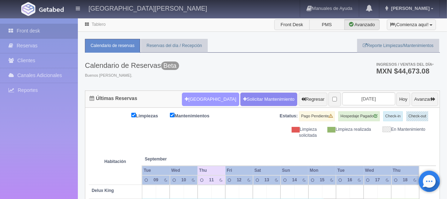
click at [192, 99] on button "[GEOGRAPHIC_DATA]" at bounding box center [210, 99] width 57 height 13
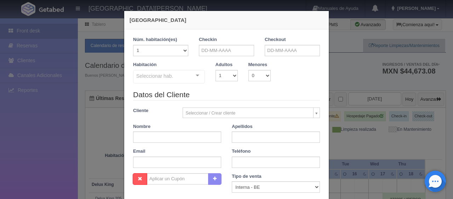
checkbox input "false"
click at [219, 51] on input "text" at bounding box center [226, 50] width 55 height 11
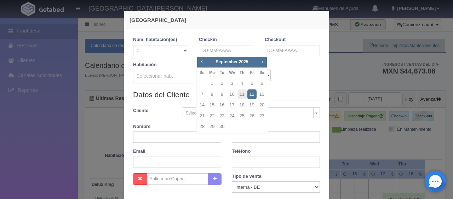
click at [261, 63] on span "Next" at bounding box center [263, 62] width 6 height 6
click at [249, 113] on link "24" at bounding box center [252, 116] width 9 height 10
type input "[DATE]"
checkbox input "false"
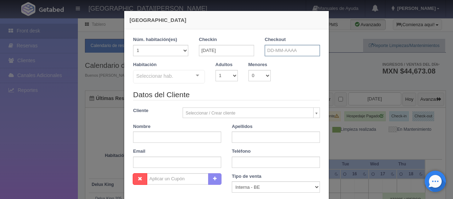
click at [276, 53] on input "text" at bounding box center [292, 50] width 55 height 11
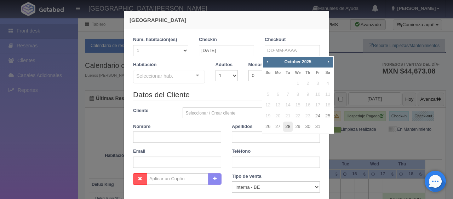
click at [285, 127] on link "28" at bounding box center [287, 127] width 9 height 10
type input "[DATE]"
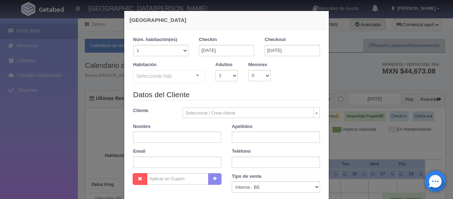
checkbox input "false"
click at [180, 50] on select "1 2 3 4 5 6 7 8 9 10 11 12 13 14 15 16 17 18 19 20" at bounding box center [160, 50] width 55 height 11
select select "2"
click at [133, 45] on select "1 2 3 4 5 6 7 8 9 10 11 12 13 14 15 16 17 18 19 20" at bounding box center [160, 50] width 55 height 11
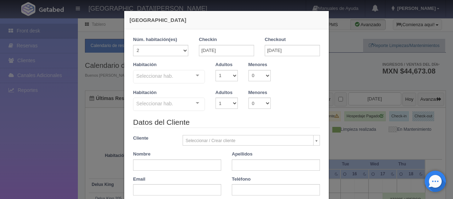
click at [202, 80] on div "Seleccionar hab." at bounding box center [169, 76] width 72 height 13
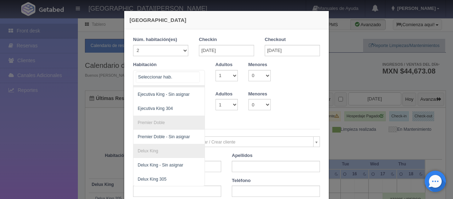
scroll to position [103, 0]
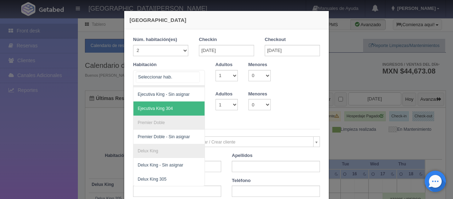
click at [168, 106] on span "Ejecutiva King 304" at bounding box center [155, 108] width 35 height 5
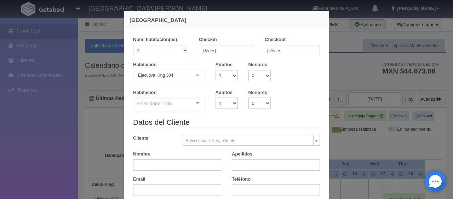
checkbox input "false"
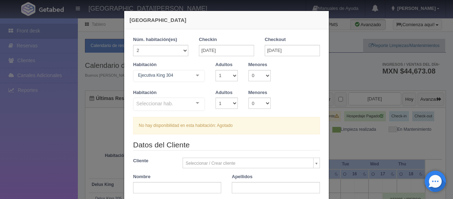
click at [194, 105] on div at bounding box center [198, 103] width 14 height 11
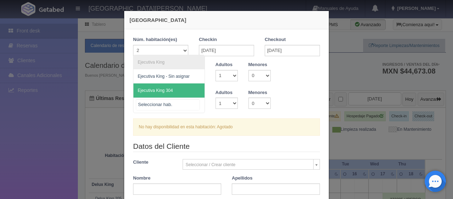
click at [193, 92] on span "Ejecutiva King 304" at bounding box center [169, 91] width 71 height 14
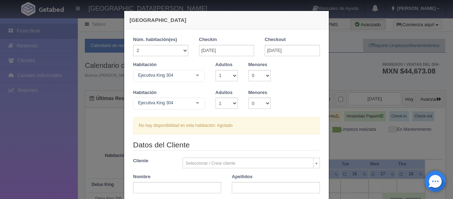
click at [194, 104] on div at bounding box center [198, 103] width 14 height 11
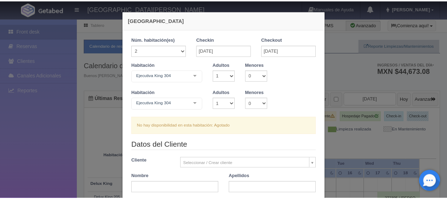
scroll to position [175, 0]
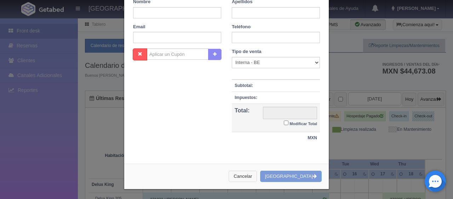
click at [253, 178] on button "Cancelar" at bounding box center [243, 177] width 28 height 12
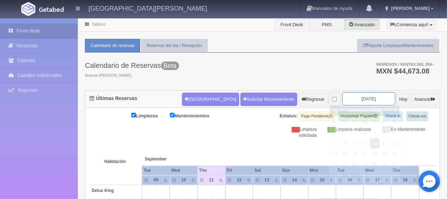
click at [362, 102] on input "[DATE]" at bounding box center [369, 98] width 53 height 13
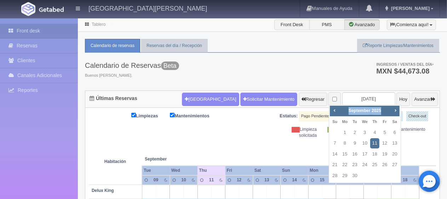
click at [392, 110] on div "Prev Next September 2025" at bounding box center [365, 111] width 70 height 11
click at [395, 110] on span "Next" at bounding box center [396, 111] width 6 height 6
click at [384, 166] on link "24" at bounding box center [384, 165] width 9 height 10
type input "2025-10-24"
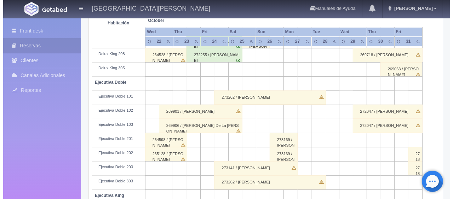
scroll to position [130, 0]
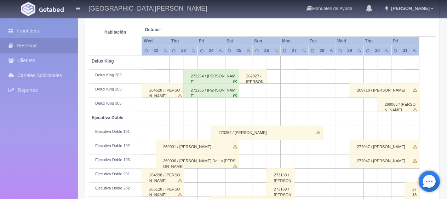
click at [219, 101] on td at bounding box center [218, 105] width 14 height 14
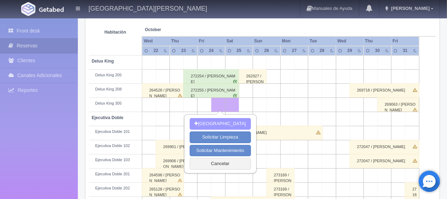
click at [225, 124] on button "[GEOGRAPHIC_DATA]" at bounding box center [220, 124] width 61 height 12
type input "[DATE]"
type input "25-10-2025"
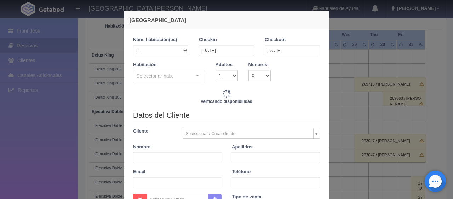
checkbox input "false"
type input "1299.00"
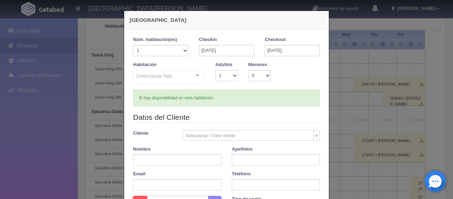
checkbox input "false"
click at [186, 159] on input "text" at bounding box center [177, 159] width 88 height 11
type input "Sergio"
type input "[PERSON_NAME]"
click at [256, 183] on input "text" at bounding box center [276, 185] width 88 height 11
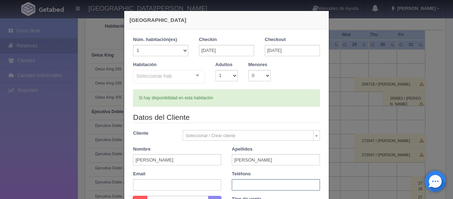
paste input "Sergio Gutierrez Rueda B 34 635 27 83 58 4"
type input "Sergio Gutierrez Rueda B 34 635 27 83 58 4"
paste input "34 635 27 83 58"
type input "34 635 27 83 58"
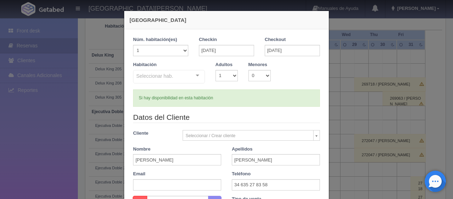
click at [223, 181] on div "Email" at bounding box center [177, 181] width 99 height 20
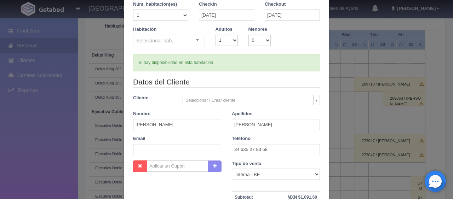
scroll to position [71, 0]
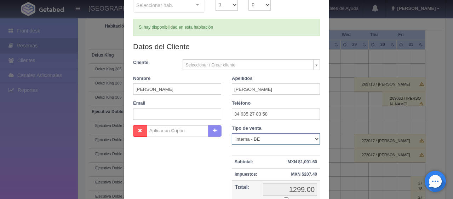
click at [259, 136] on select "Correo Electronico Interna - BE Llamada OTA Externa Otro WALK IN" at bounding box center [276, 139] width 88 height 11
select select "extota"
click at [232, 134] on select "Correo Electronico Interna - BE Llamada OTA Externa Otro WALK IN" at bounding box center [276, 139] width 88 height 11
click at [213, 170] on div "Nombre Cupón : Descuentos : Tipo de venta Correo Electronico Interna - BE Llama…" at bounding box center [227, 176] width 198 height 103
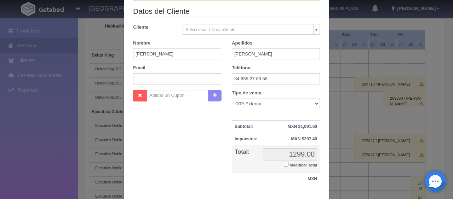
click at [284, 164] on input "Modificar Total" at bounding box center [286, 164] width 5 height 5
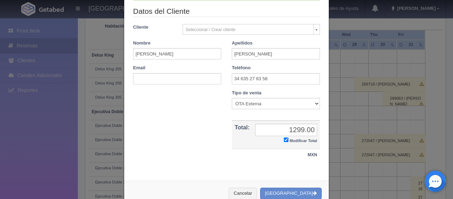
click at [204, 142] on div "Nombre Cupón : Descuentos : Tipo de venta Correo Electronico Interna - BE Llama…" at bounding box center [227, 129] width 198 height 79
click at [284, 141] on input "Modificar Total" at bounding box center [286, 140] width 5 height 5
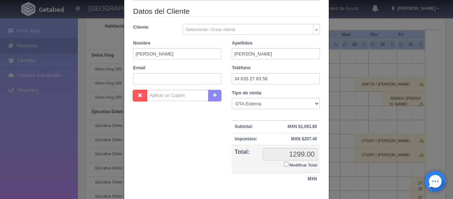
click at [284, 165] on input "Modificar Total" at bounding box center [286, 164] width 5 height 5
checkbox input "true"
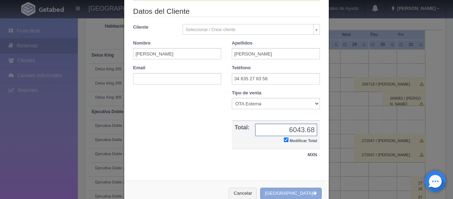
type input "6043.68"
click at [287, 192] on button "[GEOGRAPHIC_DATA]" at bounding box center [291, 194] width 62 height 12
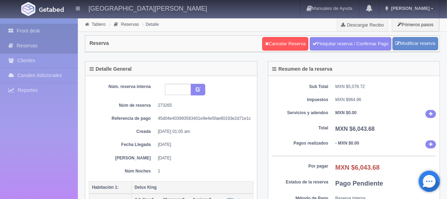
click at [53, 32] on link "Front desk" at bounding box center [39, 31] width 78 height 15
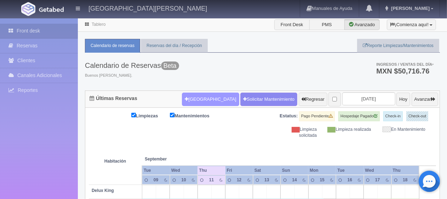
click at [191, 101] on button "[GEOGRAPHIC_DATA]" at bounding box center [210, 99] width 57 height 13
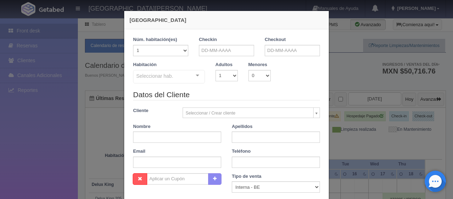
checkbox input "false"
click at [232, 55] on input "text" at bounding box center [226, 50] width 55 height 11
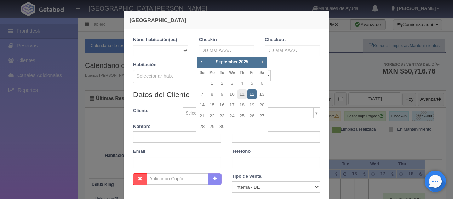
click at [265, 63] on span "Next" at bounding box center [263, 62] width 6 height 6
click at [251, 117] on link "24" at bounding box center [252, 116] width 9 height 10
type input "[DATE]"
checkbox input "false"
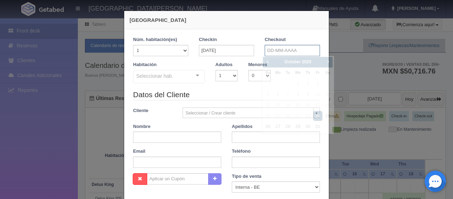
click at [275, 52] on input "text" at bounding box center [292, 50] width 55 height 11
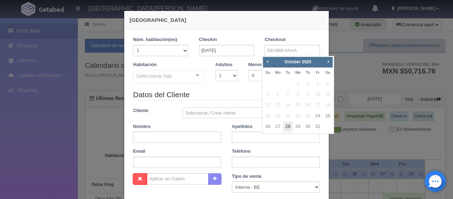
click at [284, 127] on link "28" at bounding box center [287, 127] width 9 height 10
type input "[DATE]"
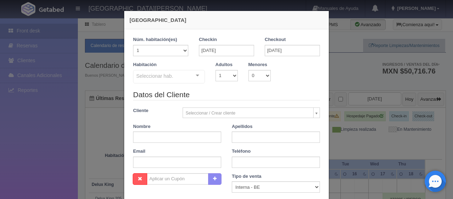
click at [198, 78] on div at bounding box center [198, 75] width 14 height 11
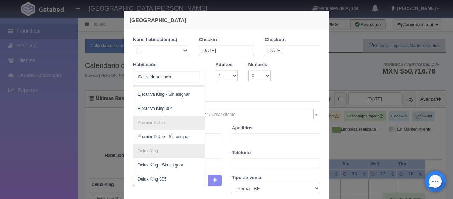
scroll to position [103, 0]
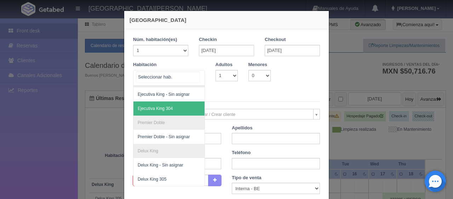
click at [171, 102] on span "Ejecutiva King 304" at bounding box center [193, 109] width 119 height 14
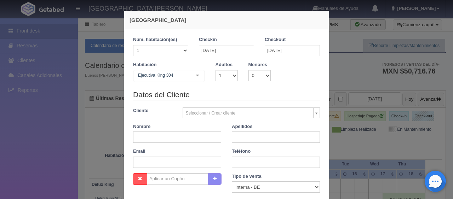
checkbox input "false"
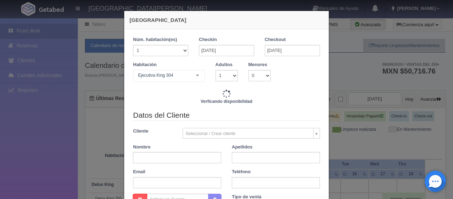
type input "5196.00"
checkbox input "false"
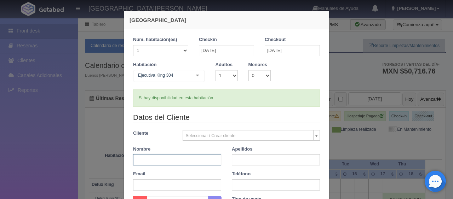
click at [178, 161] on input "text" at bounding box center [177, 159] width 88 height 11
type input "[PERSON_NAME]"
click at [244, 182] on input "text" at bounding box center [276, 185] width 88 height 11
paste input "34 635 27 83 58"
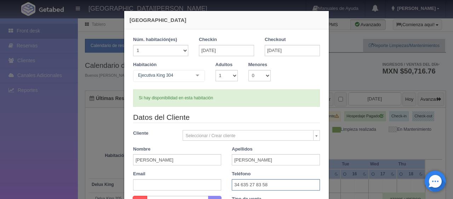
type input "34 635 27 83 58"
click at [227, 172] on div "Teléfono 34 635 27 83 58" at bounding box center [276, 181] width 99 height 20
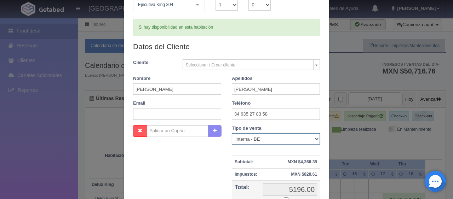
click at [269, 138] on select "Correo Electronico Interna - BE Llamada OTA Externa Otro WALK IN" at bounding box center [276, 139] width 88 height 11
select select "extota"
click at [232, 134] on select "Correo Electronico Interna - BE Llamada OTA Externa Otro WALK IN" at bounding box center [276, 139] width 88 height 11
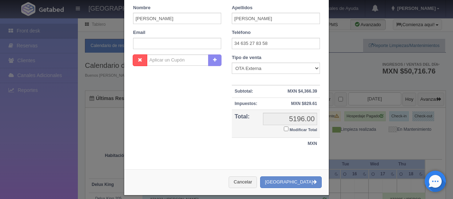
click at [284, 128] on input "Modificar Total" at bounding box center [286, 129] width 5 height 5
checkbox input "true"
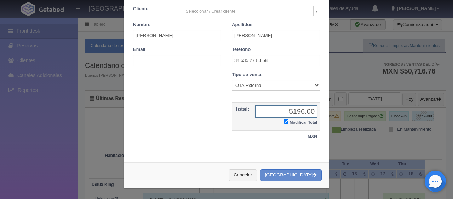
scroll to position [123, 0]
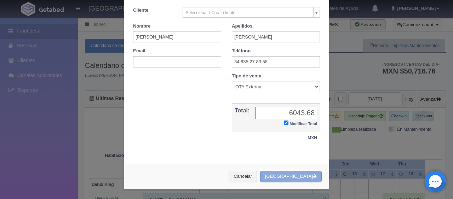
type input "6043.68"
click at [306, 175] on button "[GEOGRAPHIC_DATA]" at bounding box center [291, 177] width 62 height 12
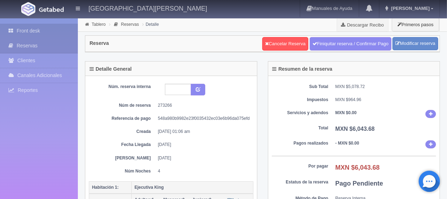
click at [61, 29] on link "Front desk" at bounding box center [39, 31] width 78 height 15
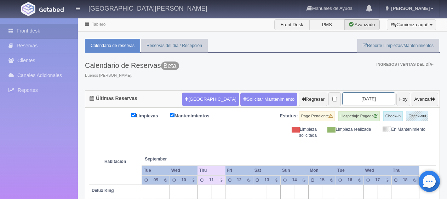
click at [366, 98] on input "[DATE]" at bounding box center [369, 98] width 53 height 13
click at [349, 101] on input "[DATE]" at bounding box center [369, 98] width 53 height 13
click at [346, 77] on div "Calendario de Reservas Beta Buenos [PERSON_NAME]. Ingresos / Ventas del día * M…" at bounding box center [262, 72] width 355 height 38
click at [357, 95] on input "[DATE]" at bounding box center [369, 98] width 53 height 13
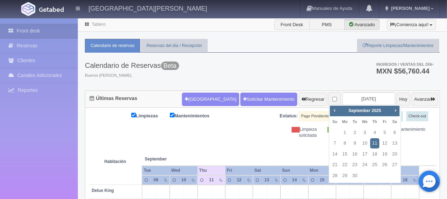
click at [401, 112] on div "Prev Next [DATE] Su Mo Tu We Th Fr Sa 1 2 3 4 5 6 7 8 9 10 11 12 13 14 15 16 17…" at bounding box center [365, 144] width 72 height 79
click at [397, 112] on span "Next" at bounding box center [396, 111] width 6 height 6
click at [384, 165] on link "24" at bounding box center [384, 165] width 9 height 10
type input "[DATE]"
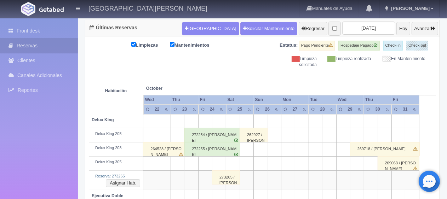
scroll to position [106, 0]
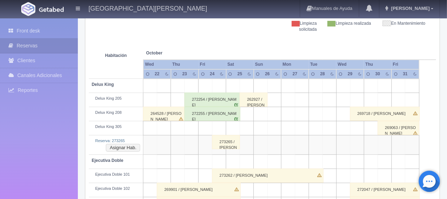
click at [223, 139] on div "273265 / [PERSON_NAME]" at bounding box center [226, 142] width 28 height 14
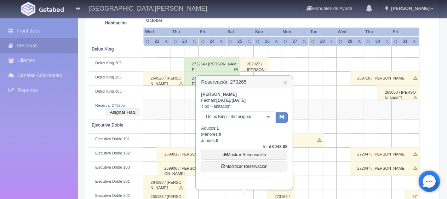
scroll to position [177, 0]
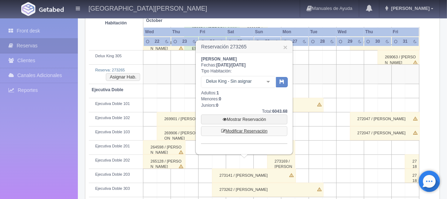
click at [248, 134] on link "Modificar Reservación" at bounding box center [244, 131] width 86 height 10
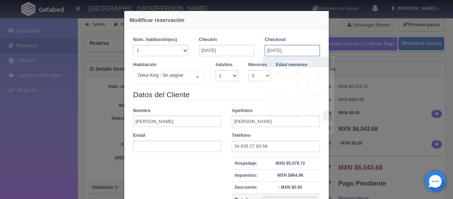
click at [269, 55] on input "[DATE]" at bounding box center [292, 50] width 55 height 11
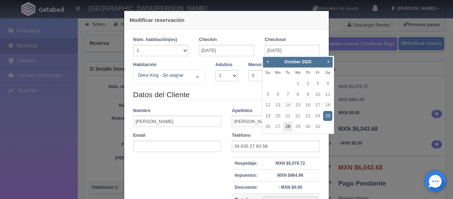
click at [288, 128] on link "28" at bounding box center [287, 127] width 9 height 10
type input "[DATE]"
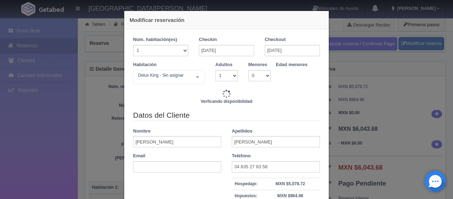
type input "5196.00"
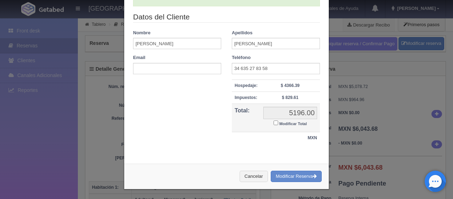
click at [274, 124] on input "Modificar Total" at bounding box center [276, 123] width 5 height 5
checkbox input "true"
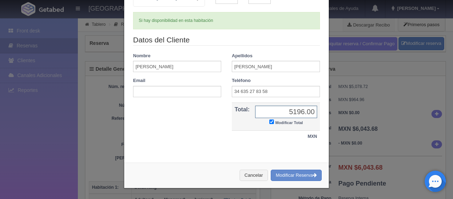
scroll to position [77, 0]
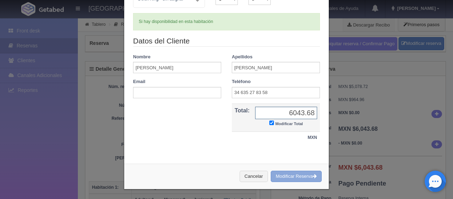
type input "6043.68"
click at [290, 174] on button "Modificar Reserva" at bounding box center [296, 177] width 51 height 12
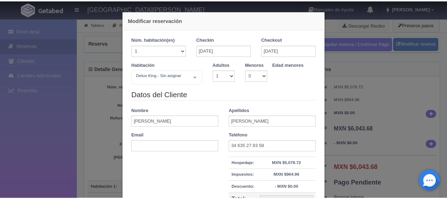
scroll to position [80, 0]
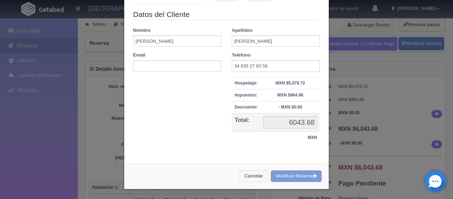
click at [253, 176] on button "Cancelar" at bounding box center [254, 177] width 28 height 12
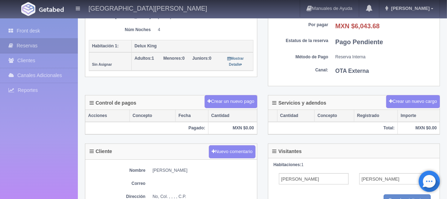
scroll to position [0, 0]
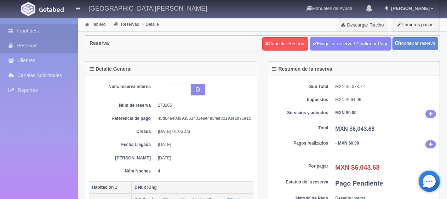
click at [53, 32] on link "Front desk" at bounding box center [39, 31] width 78 height 15
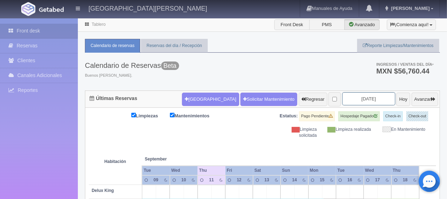
click at [343, 99] on input "[DATE]" at bounding box center [369, 98] width 53 height 13
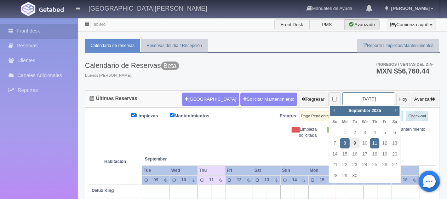
scroll to position [35, 0]
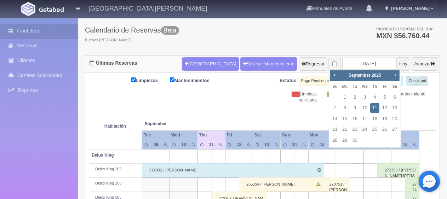
click at [395, 78] on link "Next" at bounding box center [396, 75] width 8 height 8
click at [384, 128] on link "24" at bounding box center [384, 130] width 9 height 10
type input "[DATE]"
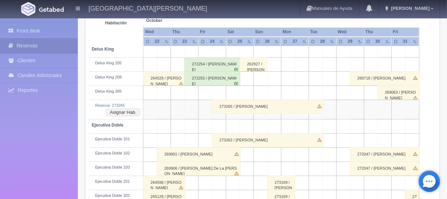
scroll to position [142, 0]
click at [119, 112] on button "Asignar Hab." at bounding box center [123, 113] width 34 height 8
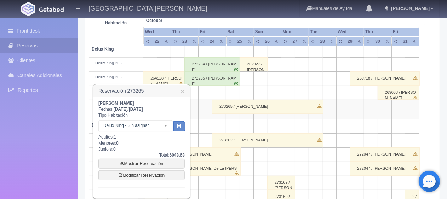
click at [169, 126] on div at bounding box center [166, 126] width 14 height 11
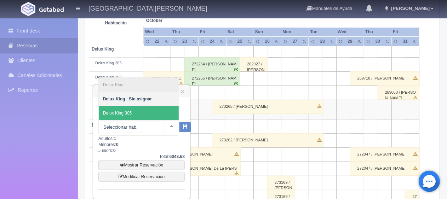
click at [152, 112] on span "Delux King 305" at bounding box center [139, 113] width 80 height 14
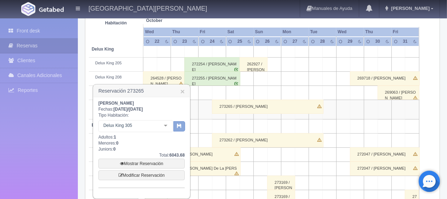
click at [177, 127] on icon "button" at bounding box center [179, 126] width 5 height 5
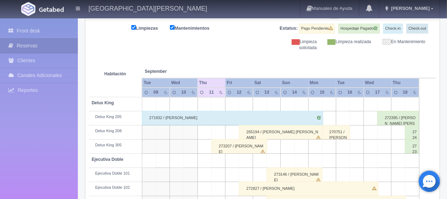
scroll to position [52, 0]
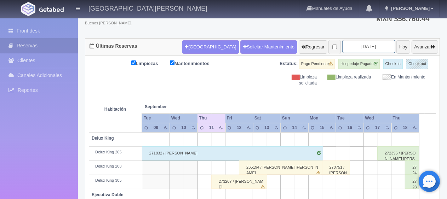
click at [353, 46] on input "[DATE]" at bounding box center [369, 46] width 53 height 13
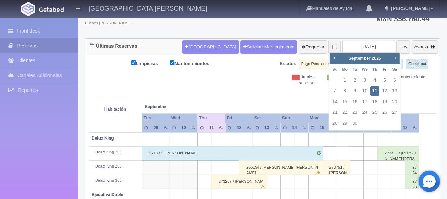
click at [396, 58] on span "Next" at bounding box center [396, 58] width 6 height 6
click at [383, 115] on link "24" at bounding box center [384, 113] width 9 height 10
type input "[DATE]"
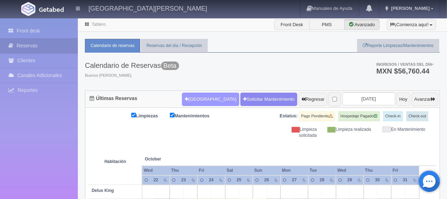
click at [186, 96] on button "[GEOGRAPHIC_DATA]" at bounding box center [210, 99] width 57 height 13
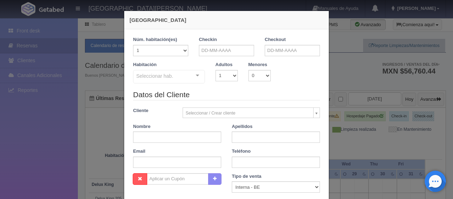
checkbox input "false"
click at [233, 51] on input "text" at bounding box center [226, 50] width 55 height 11
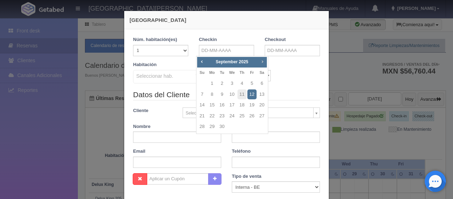
click at [260, 62] on span "Next" at bounding box center [263, 62] width 6 height 6
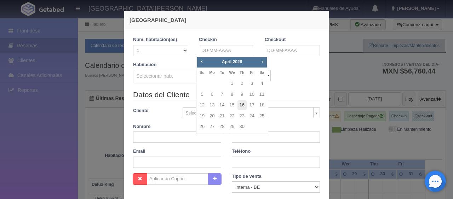
click at [244, 103] on link "16" at bounding box center [242, 105] width 9 height 10
type input "16-04-2026"
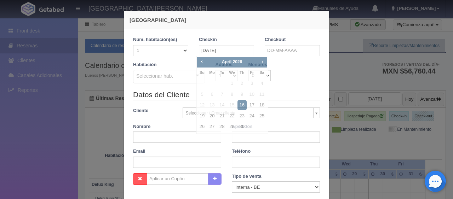
checkbox input "false"
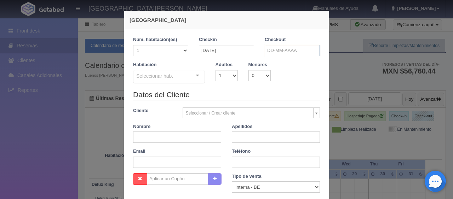
click at [275, 51] on input "text" at bounding box center [292, 50] width 55 height 11
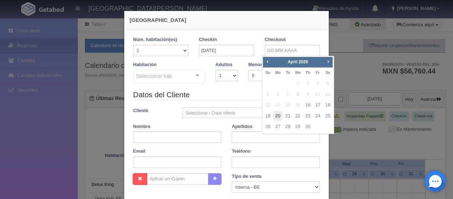
click at [281, 118] on link "20" at bounding box center [277, 116] width 9 height 10
type input "20-04-2026"
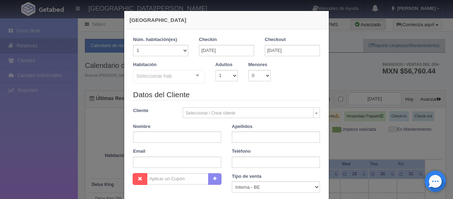
checkbox input "false"
click at [230, 74] on select "1 2 3 4 5 6 7 8 9 10" at bounding box center [227, 75] width 22 height 11
select select "2"
click at [216, 70] on select "1 2 3 4 5 6 7 8 9 10" at bounding box center [227, 75] width 22 height 11
click at [194, 78] on div at bounding box center [198, 75] width 14 height 11
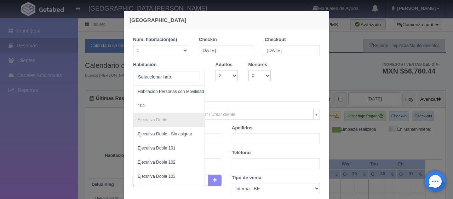
scroll to position [60, 0]
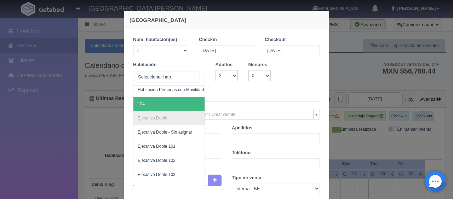
click at [163, 101] on span "104" at bounding box center [193, 104] width 119 height 14
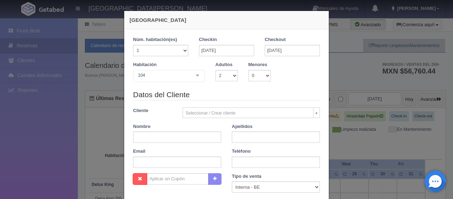
checkbox input "false"
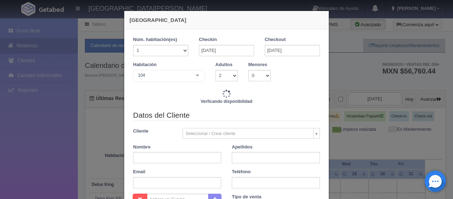
type input "6196.00"
checkbox input "false"
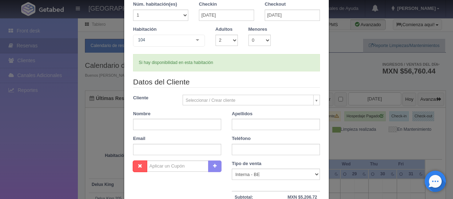
scroll to position [71, 0]
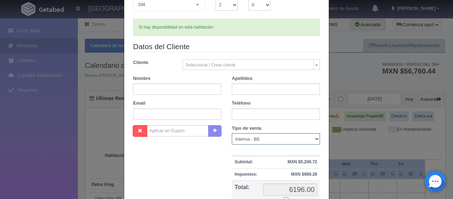
click at [259, 137] on select "Correo Electronico Interna - BE Llamada OTA Externa Otro WALK IN" at bounding box center [276, 139] width 88 height 11
select select "extota"
click at [232, 134] on select "Correo Electronico Interna - BE Llamada OTA Externa Otro WALK IN" at bounding box center [276, 139] width 88 height 11
click at [198, 89] on input "text" at bounding box center [177, 89] width 88 height 11
type input "Rosa"
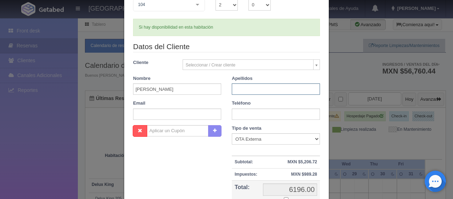
click at [259, 87] on input "text" at bounding box center [276, 89] width 88 height 11
type input "Orozco"
click at [236, 113] on input "text" at bounding box center [276, 114] width 88 height 11
paste input "1 661 809 0993"
type input "1 661 809 0993"
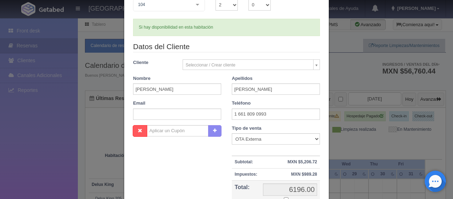
click at [212, 175] on div "Nombre Cupón : Descuentos : Tipo de venta Correo Electronico Interna - BE Llama…" at bounding box center [227, 176] width 198 height 103
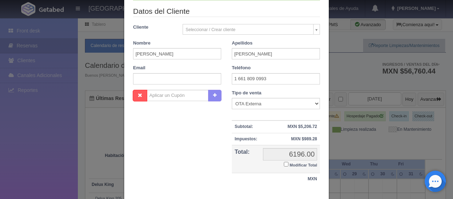
scroll to position [142, 0]
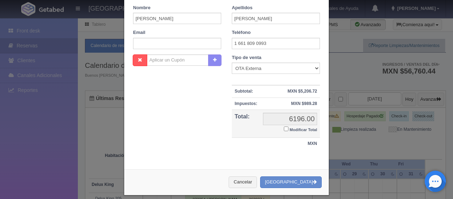
click at [284, 130] on input "Modificar Total" at bounding box center [286, 129] width 5 height 5
checkbox input "true"
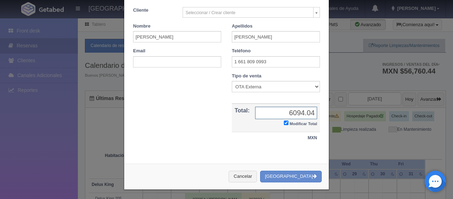
type input "6094.04"
click at [130, 124] on div "Nombre Cupón : Descuentos : Tipo de venta Correo Electronico Interna - BE Llama…" at bounding box center [227, 112] width 198 height 79
click at [285, 174] on button "[GEOGRAPHIC_DATA]" at bounding box center [291, 177] width 62 height 12
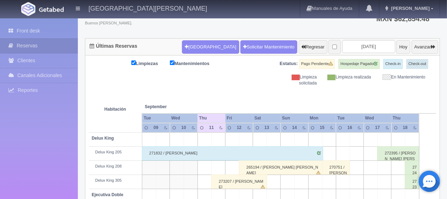
scroll to position [52, 0]
